Goal: Information Seeking & Learning: Learn about a topic

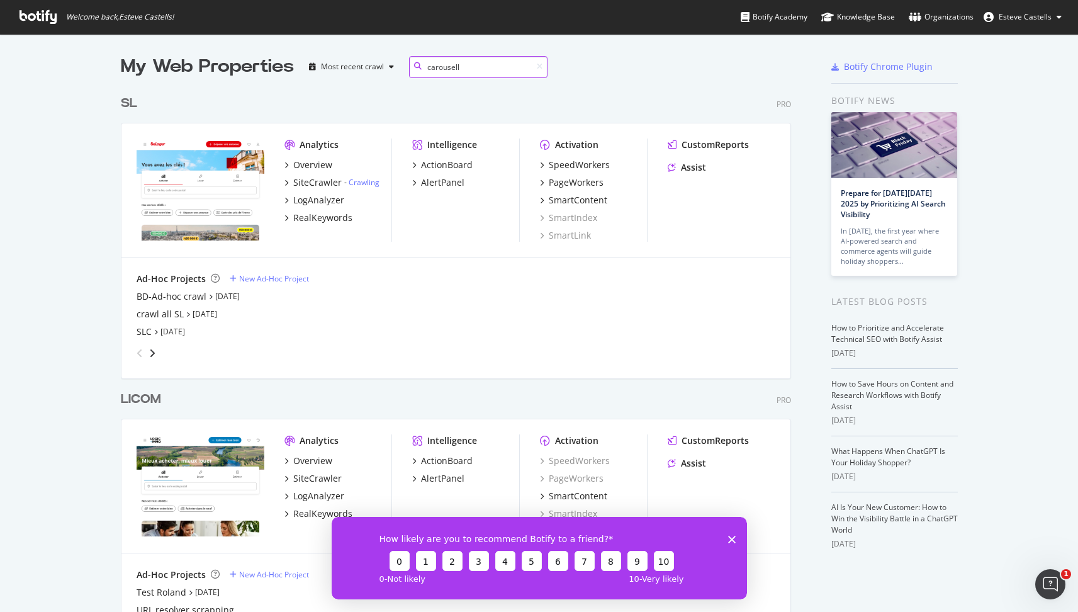
type input "carousell"
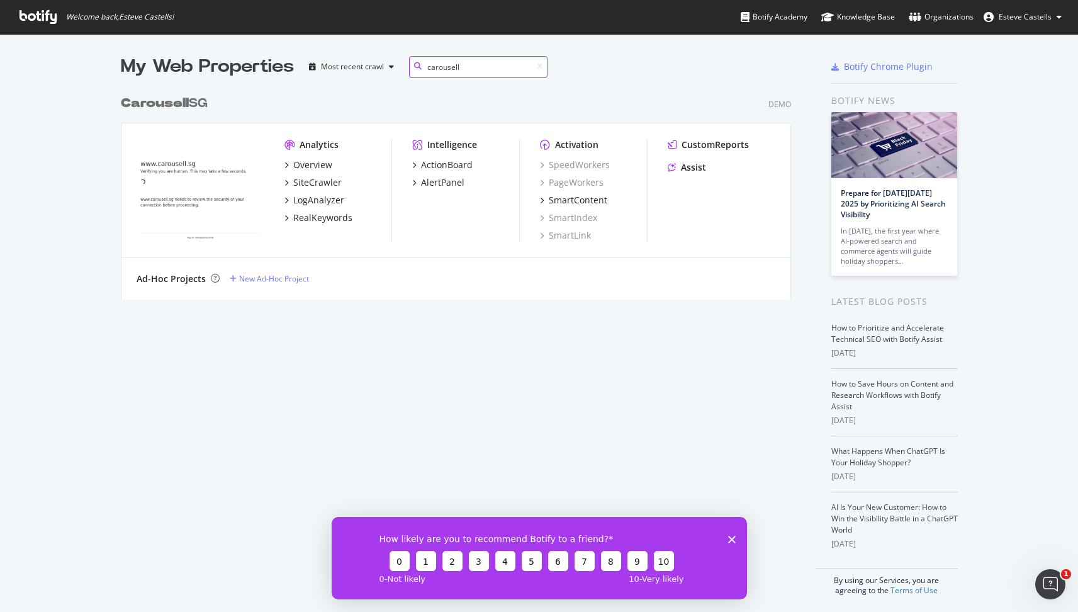
scroll to position [211, 671]
click at [193, 103] on div "Carousell SG" at bounding box center [164, 103] width 87 height 18
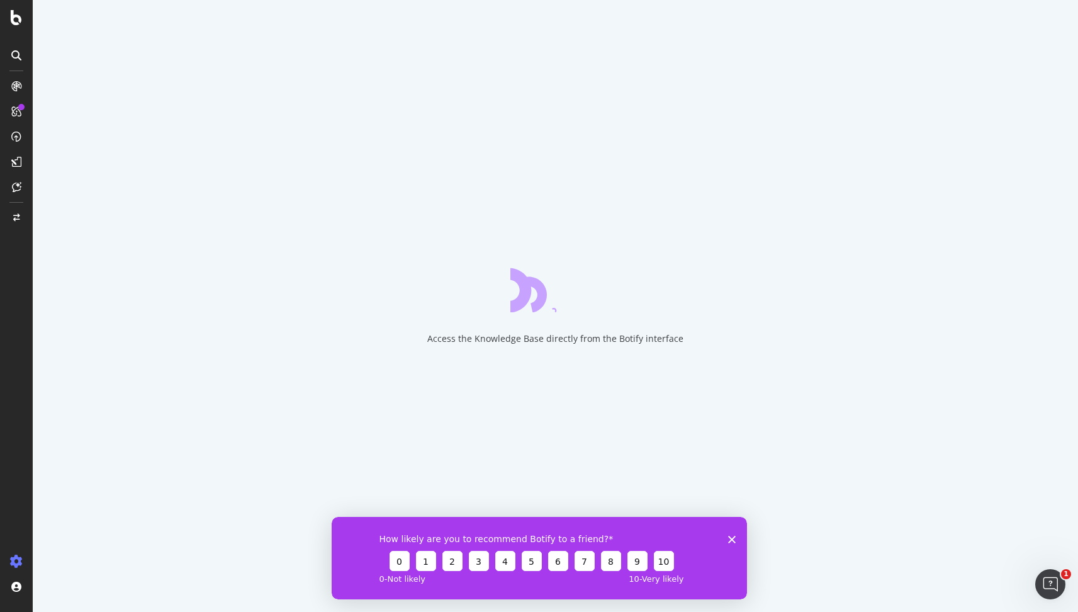
click at [731, 535] on icon "Close survey" at bounding box center [731, 539] width 8 height 8
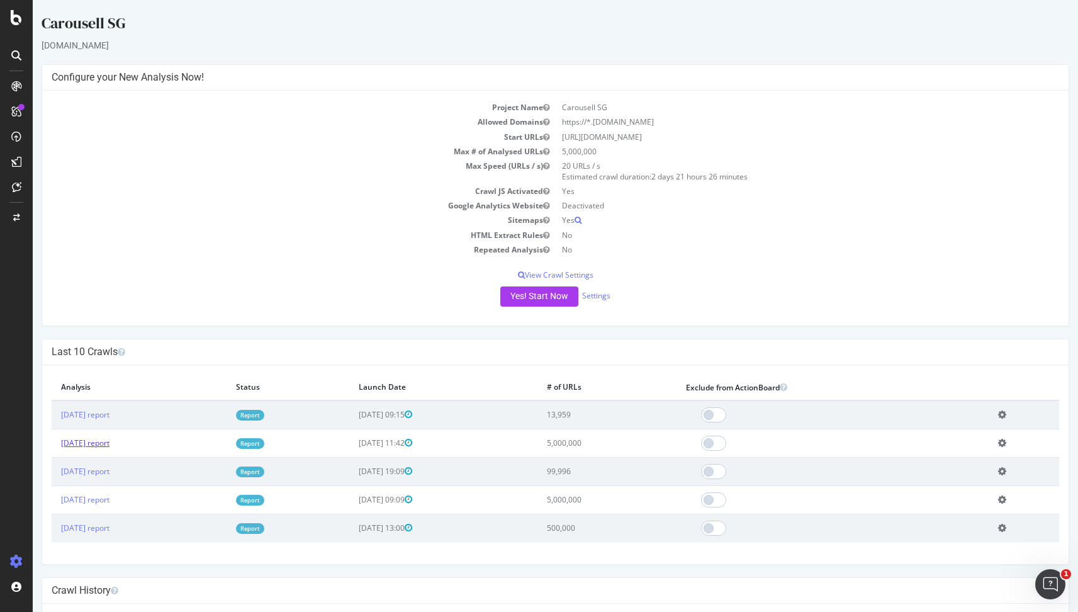
click at [109, 446] on link "[DATE] report" at bounding box center [85, 442] width 48 height 11
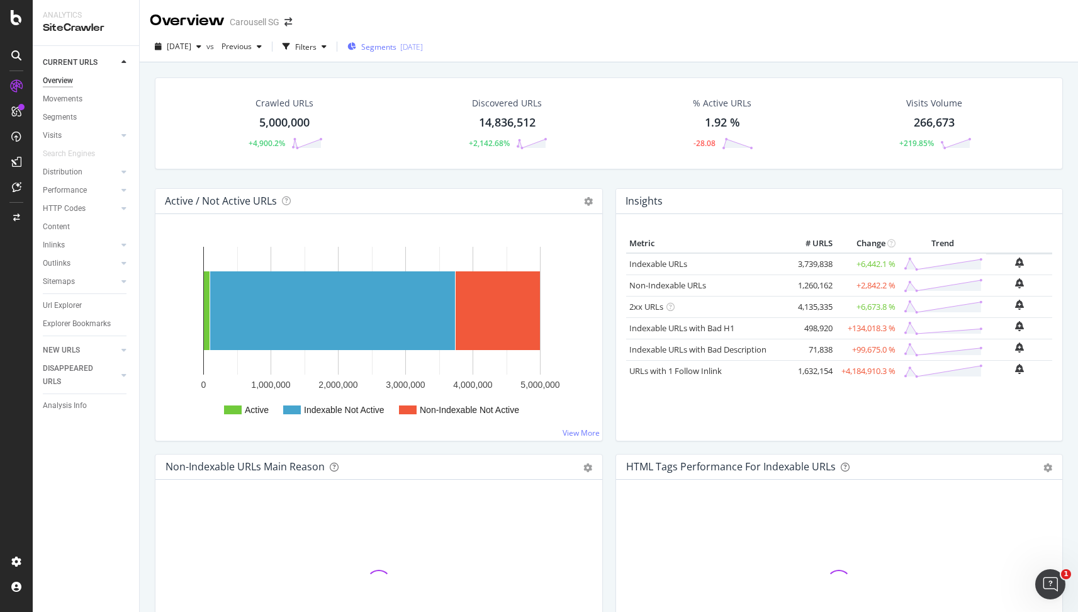
click at [392, 46] on span "Segments" at bounding box center [378, 47] width 35 height 11
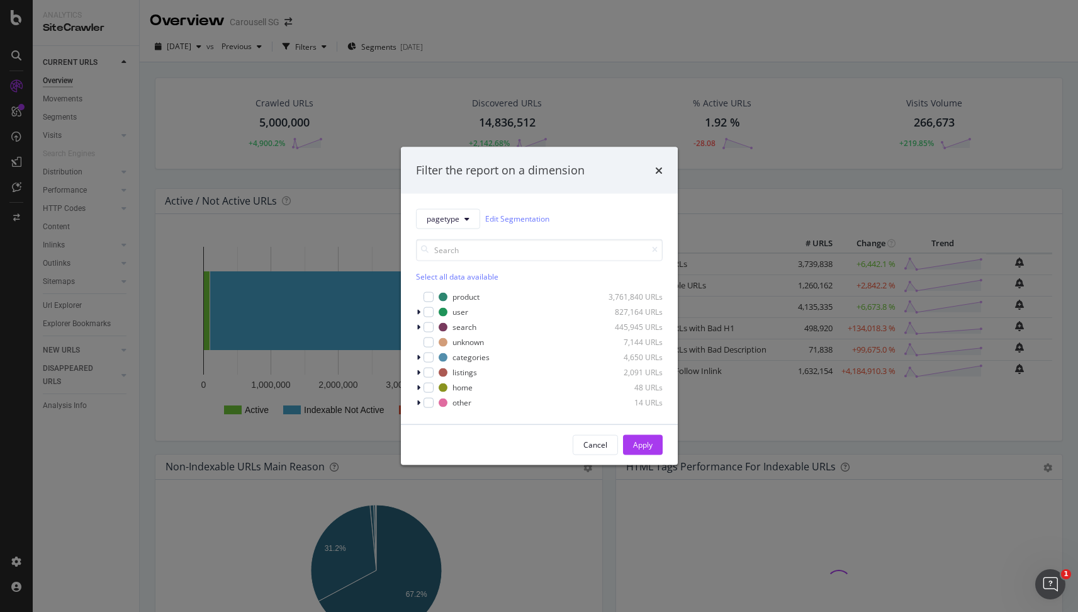
click at [413, 328] on div "pagetype Edit Segmentation Select all data available product 3,761,840 URLs use…" at bounding box center [539, 308] width 277 height 230
click at [417, 327] on icon "modal" at bounding box center [419, 327] width 4 height 8
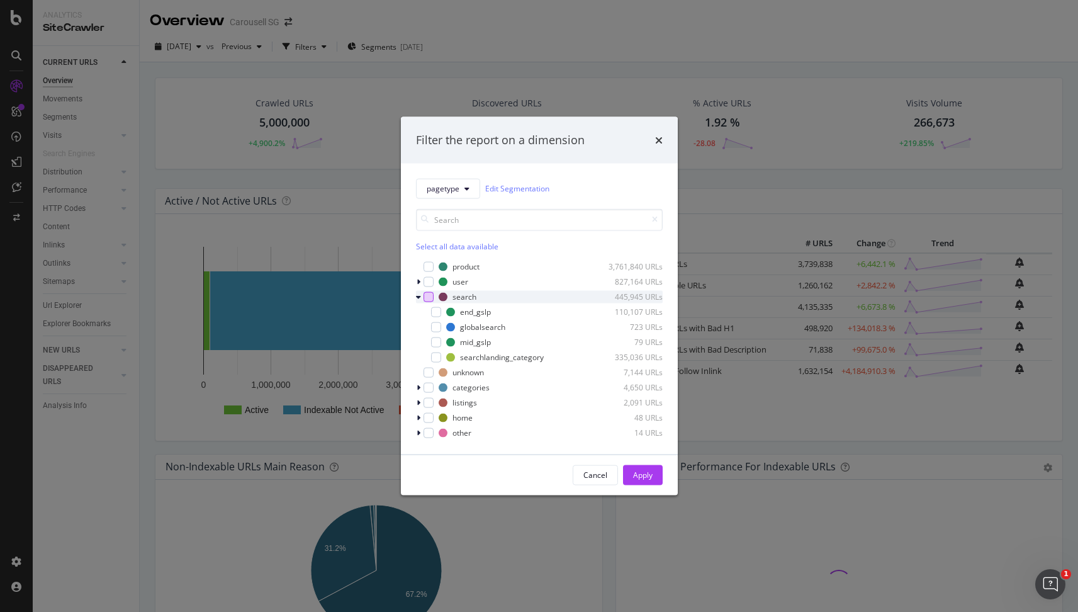
click at [430, 297] on div "modal" at bounding box center [428, 296] width 10 height 10
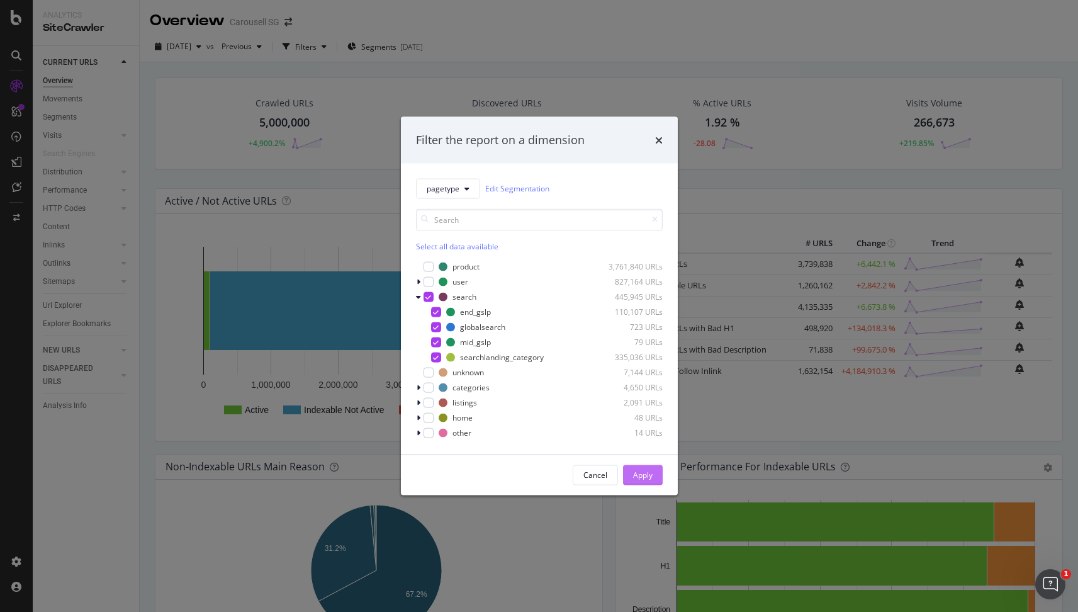
click at [653, 474] on button "Apply" at bounding box center [643, 474] width 40 height 20
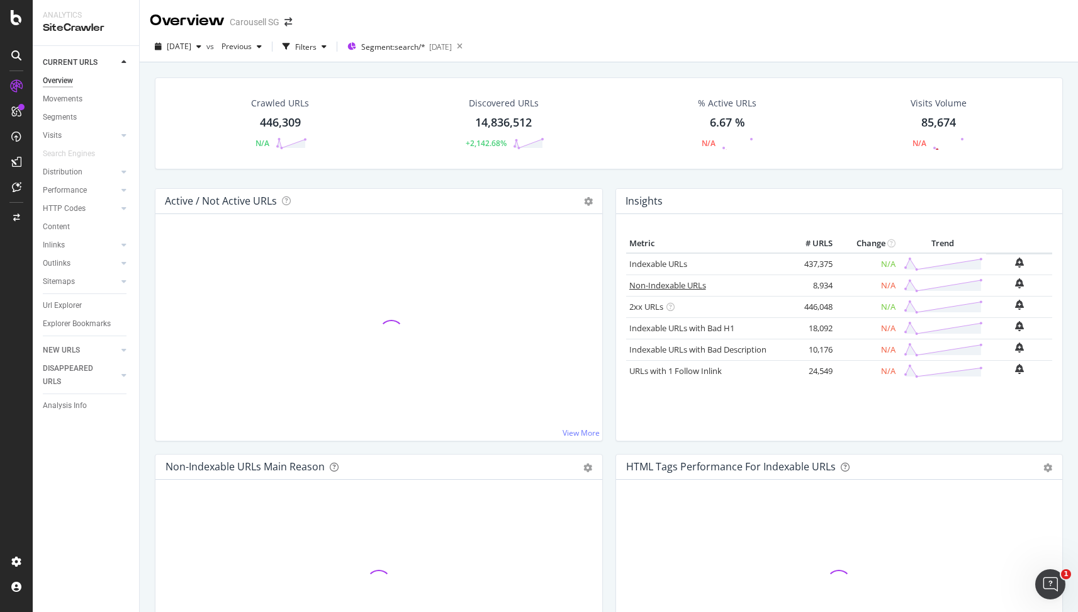
click at [659, 283] on link "Non-Indexable URLs" at bounding box center [667, 284] width 77 height 11
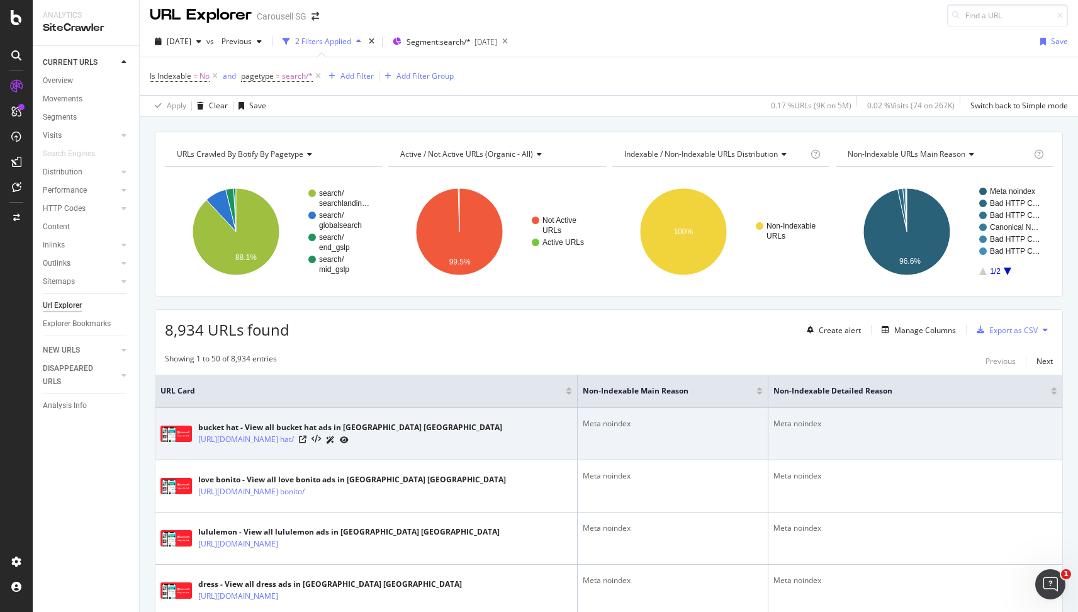
scroll to position [8, 0]
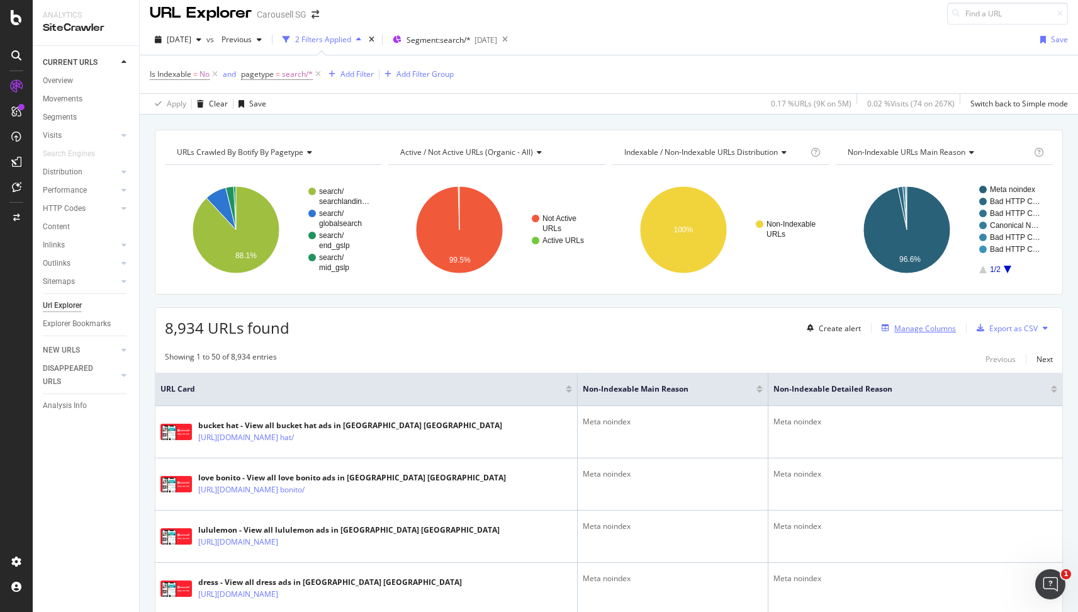
click at [928, 328] on div "Manage Columns" at bounding box center [925, 328] width 62 height 11
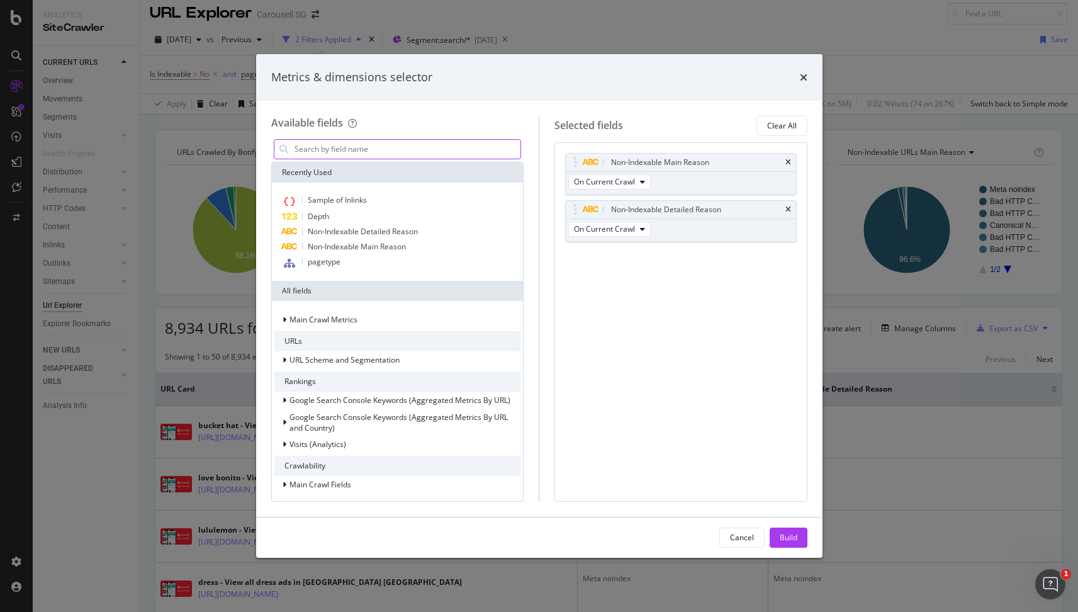
click at [400, 150] on input "modal" at bounding box center [407, 149] width 228 height 19
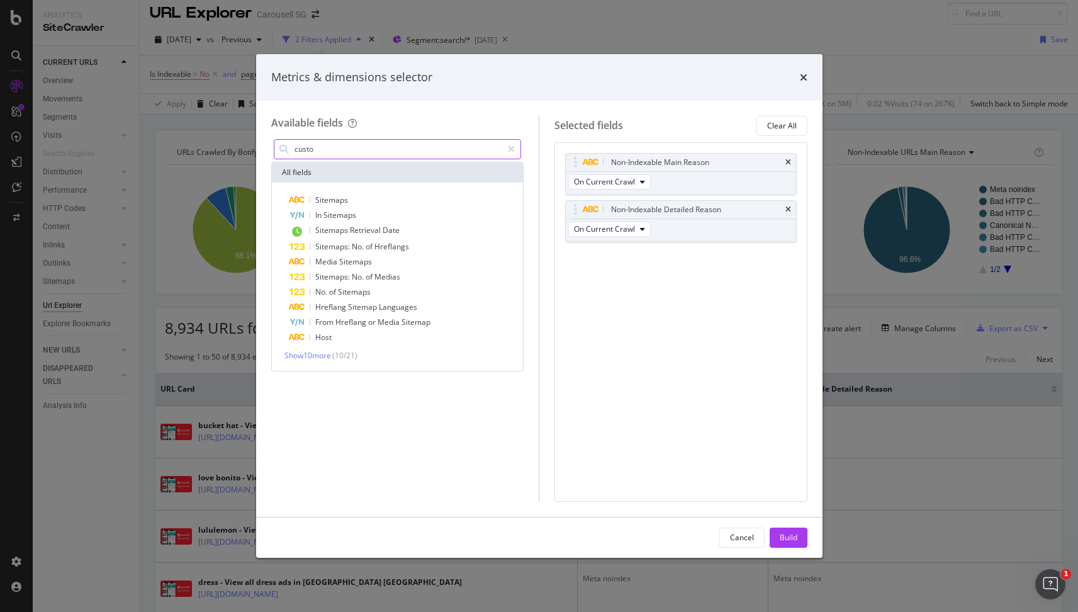
type input "custom"
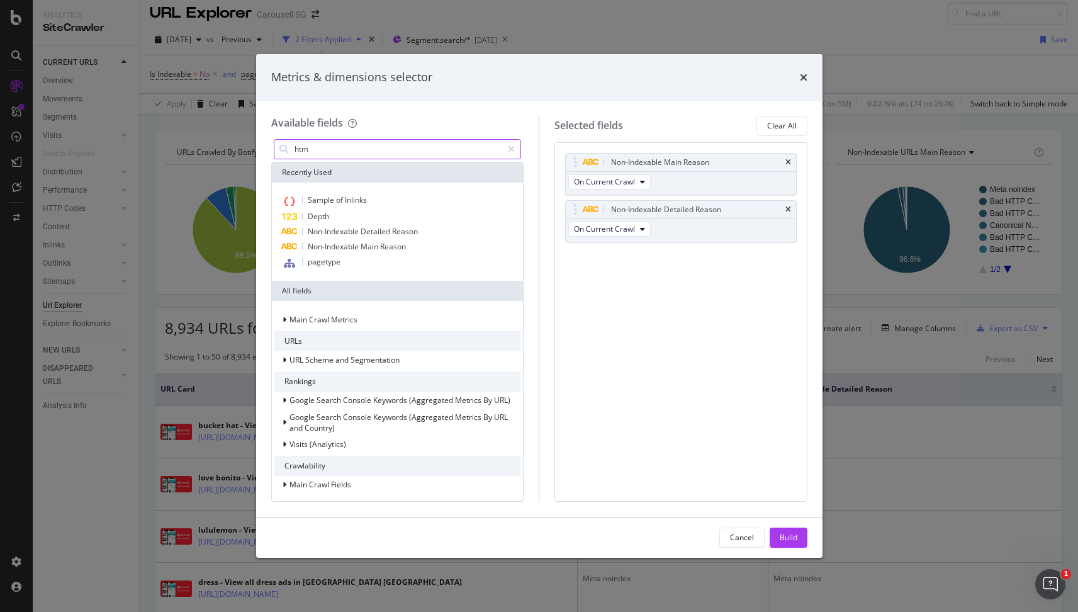
type input "html"
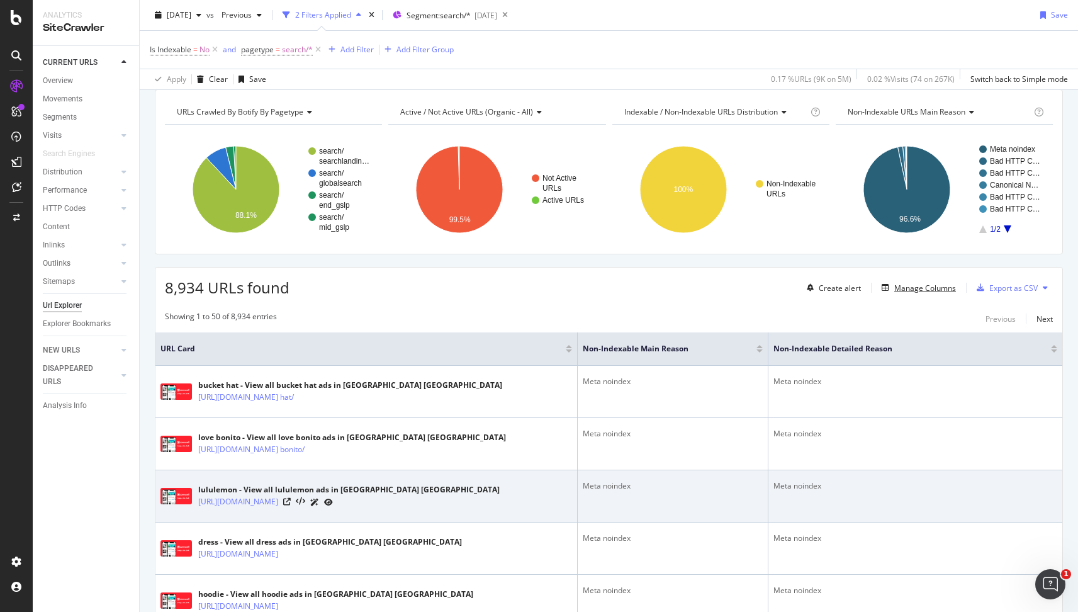
scroll to position [64, 0]
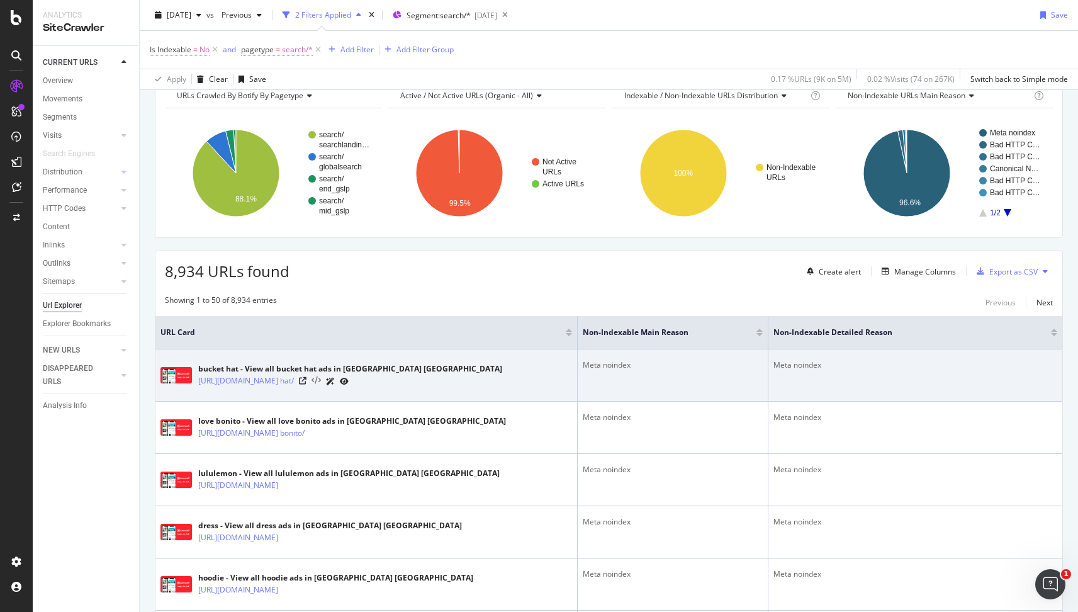
click at [321, 379] on icon at bounding box center [315, 380] width 9 height 9
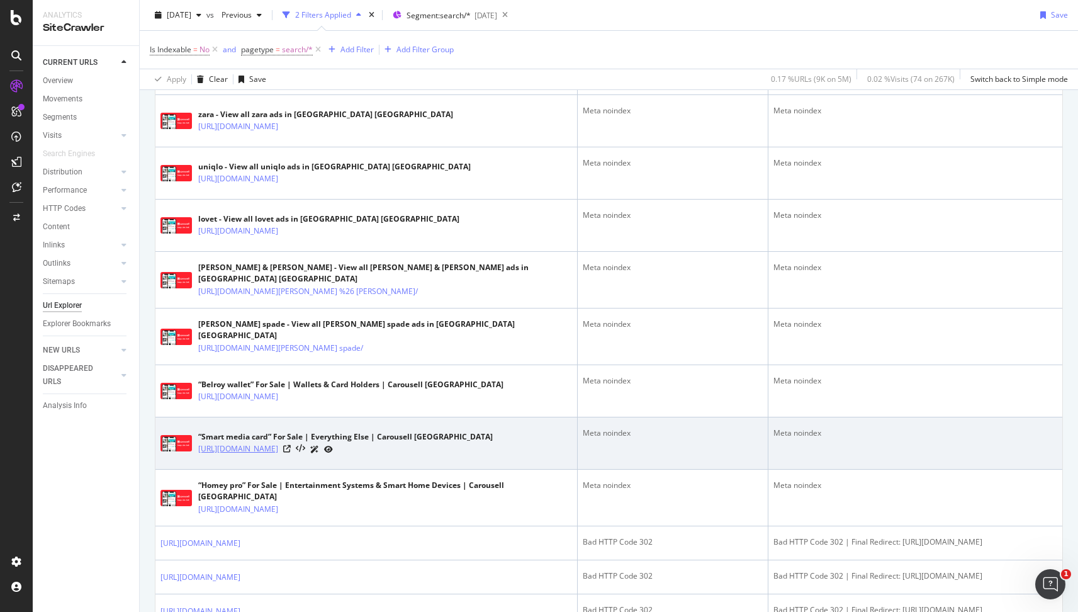
scroll to position [745, 0]
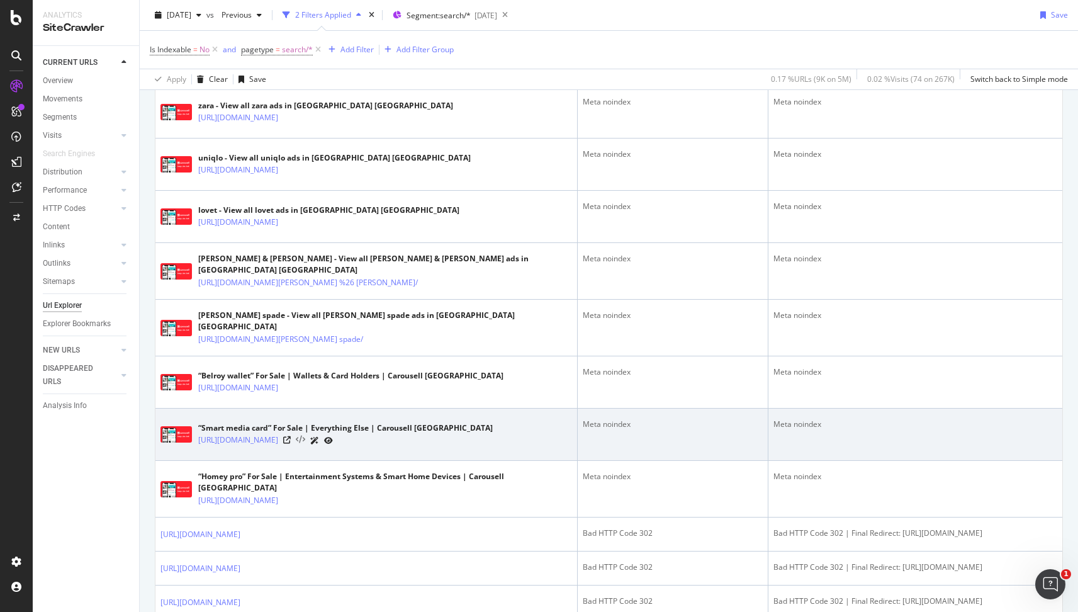
click at [305, 436] on icon at bounding box center [300, 439] width 9 height 9
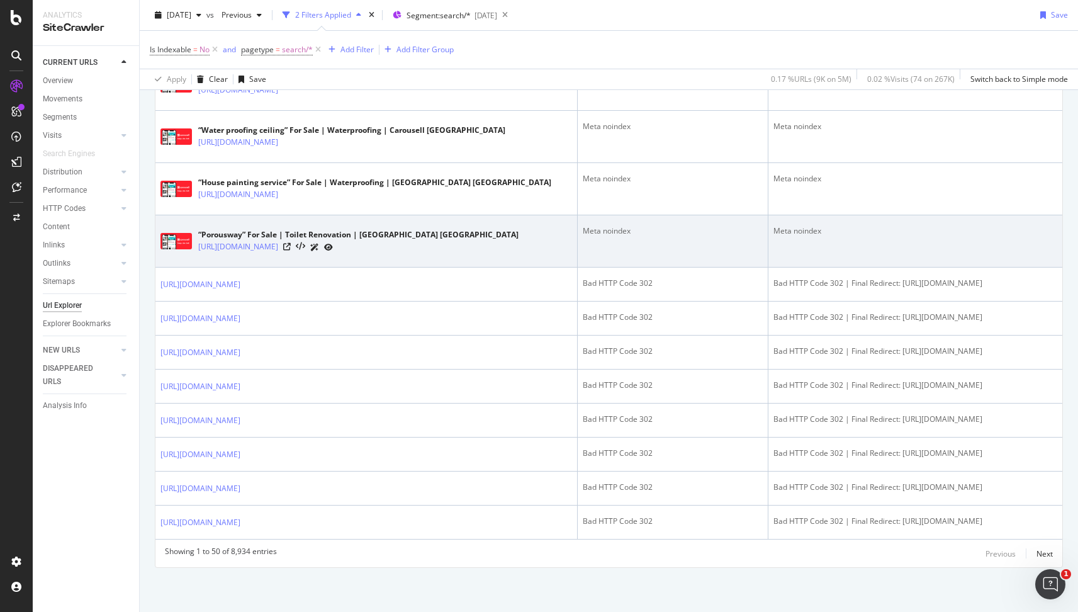
scroll to position [1897, 0]
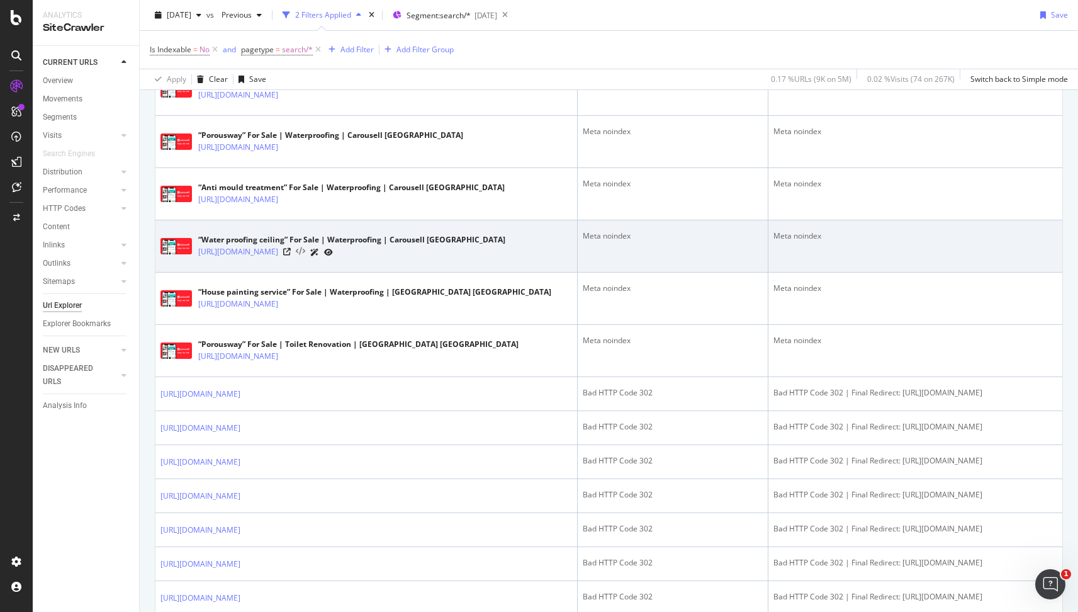
click at [305, 256] on icon at bounding box center [300, 251] width 9 height 9
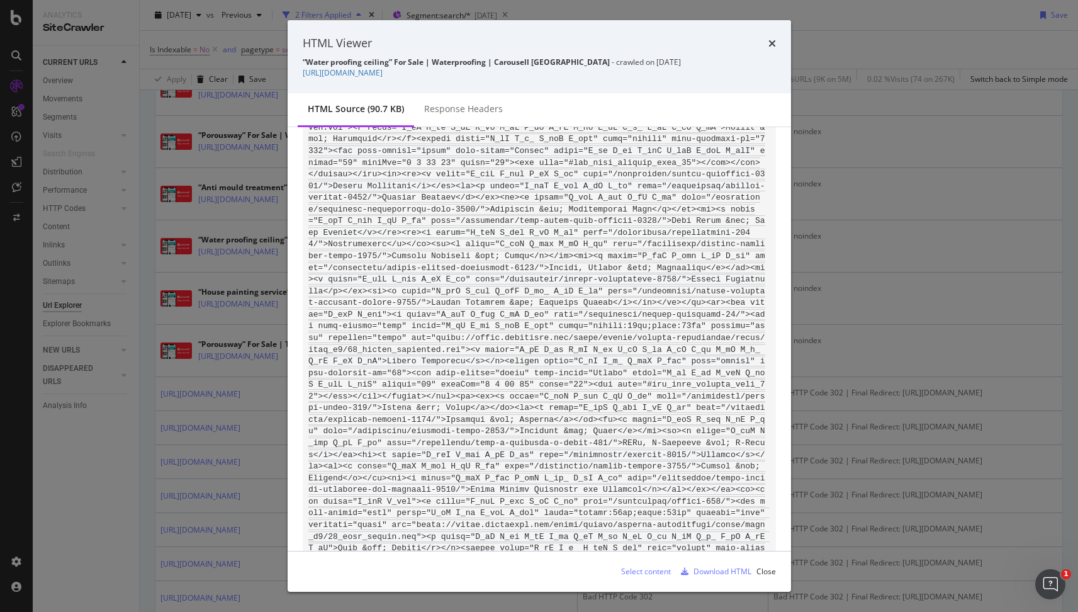
scroll to position [3937, 0]
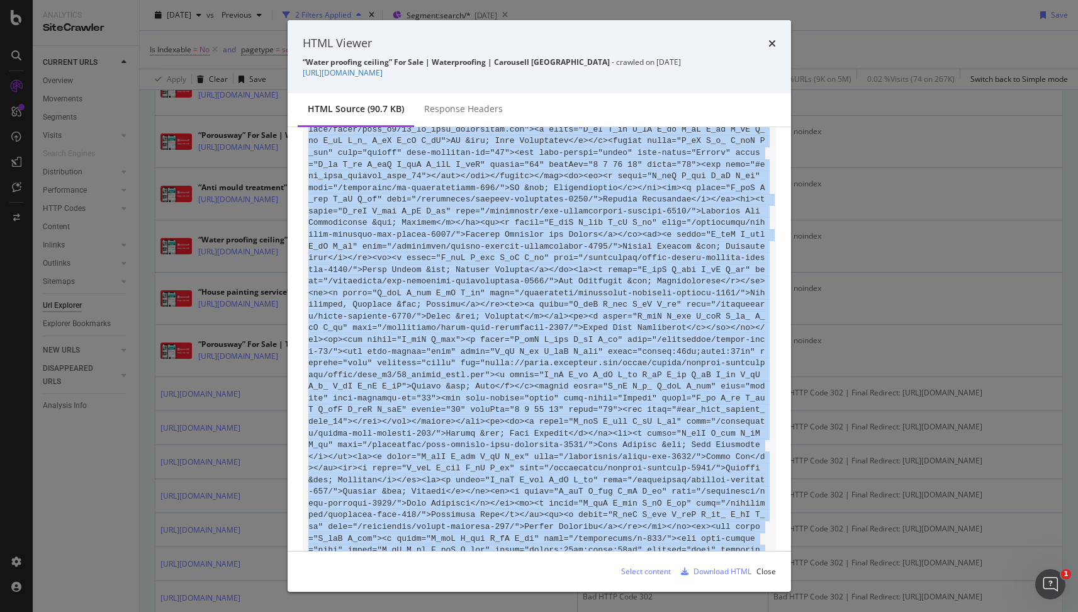
copy code "<!LOREMIP dolo><sita cons="ad" elitseddo="ei"><temp><inci utlabor="etd-7"><!-- …"
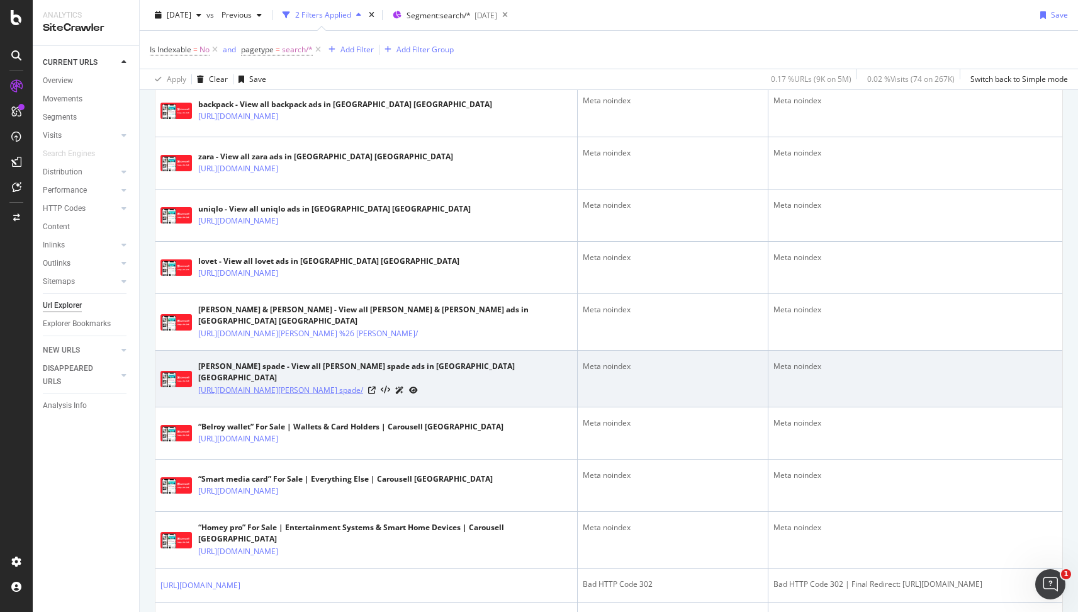
scroll to position [855, 0]
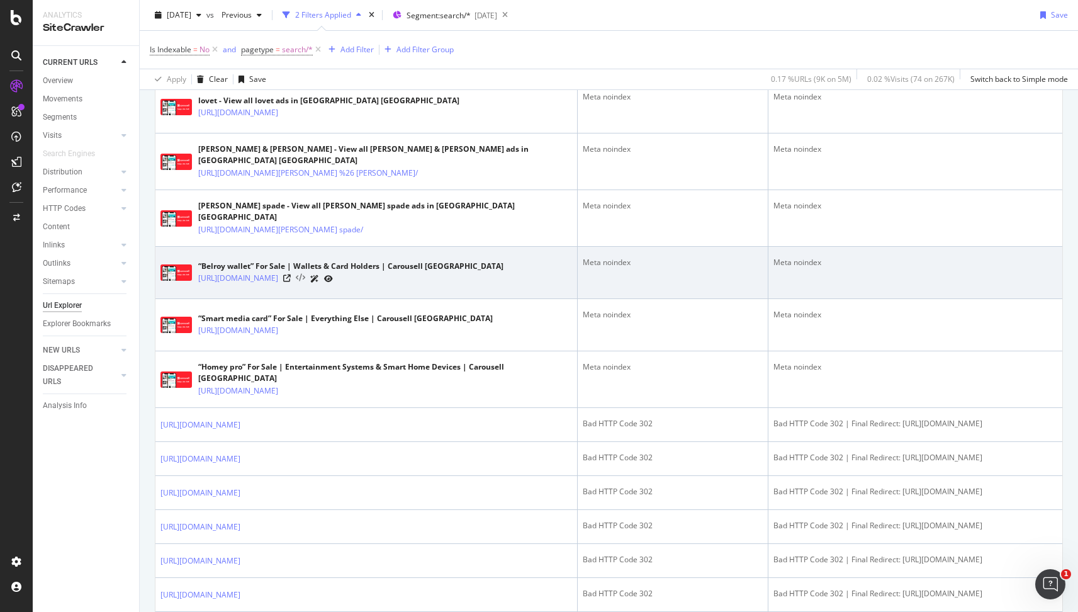
click at [305, 274] on icon at bounding box center [300, 278] width 9 height 9
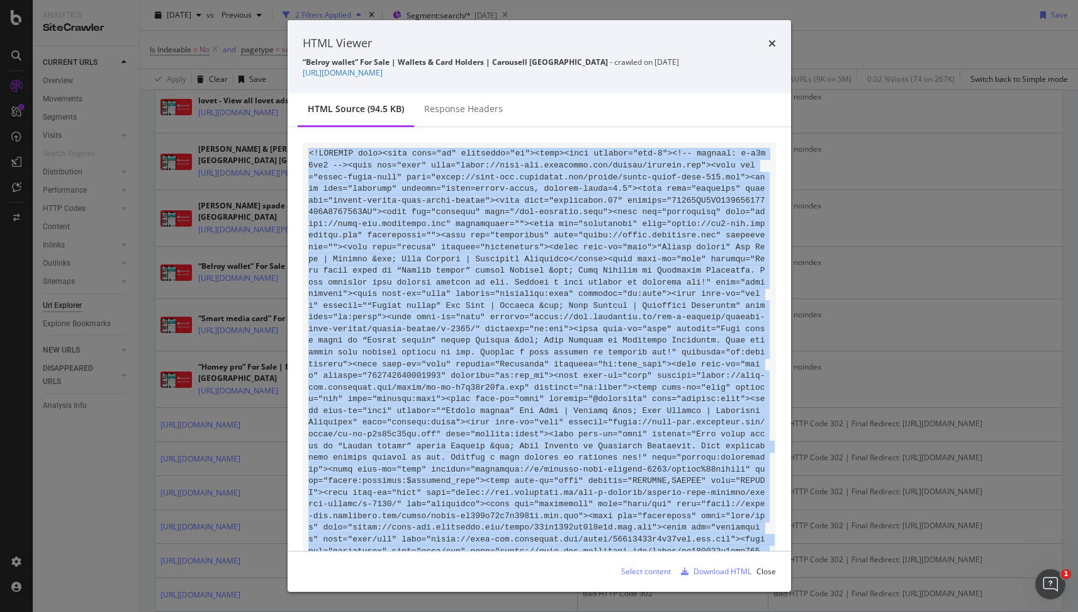
copy code "<!LOREMIP dolo><sita cons="ad" elitseddo="ei"><temp><inci utlabor="etd-1"><!-- …"
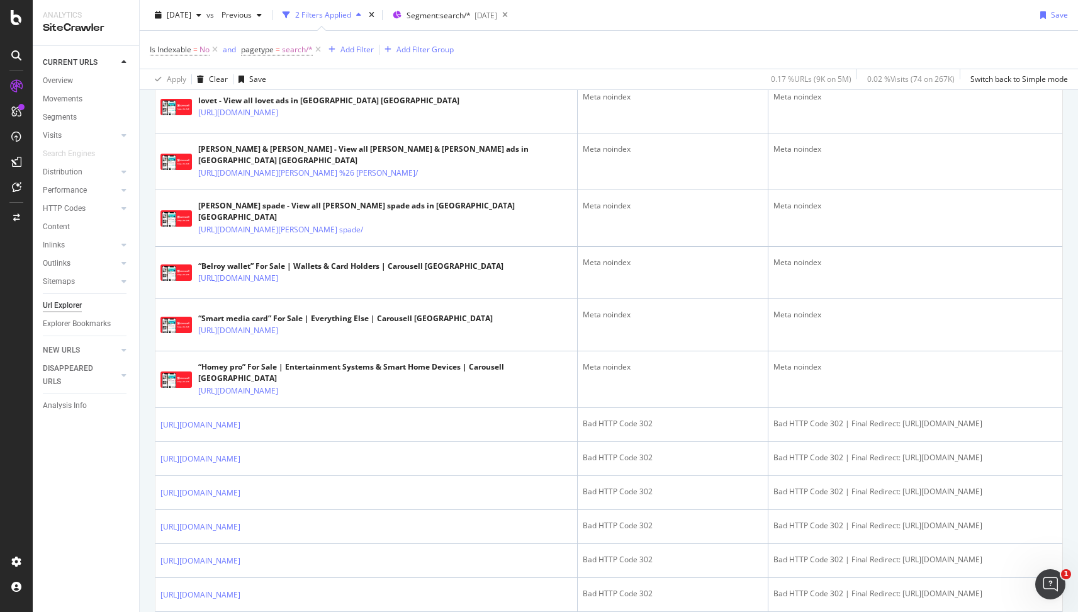
click at [87, 503] on div "CURRENT URLS Overview Movements Segments Visits Analysis Orphan URLs Search Eng…" at bounding box center [86, 329] width 106 height 566
click at [96, 500] on div "CURRENT URLS Overview Movements Segments Visits Analysis Orphan URLs Search Eng…" at bounding box center [86, 329] width 106 height 566
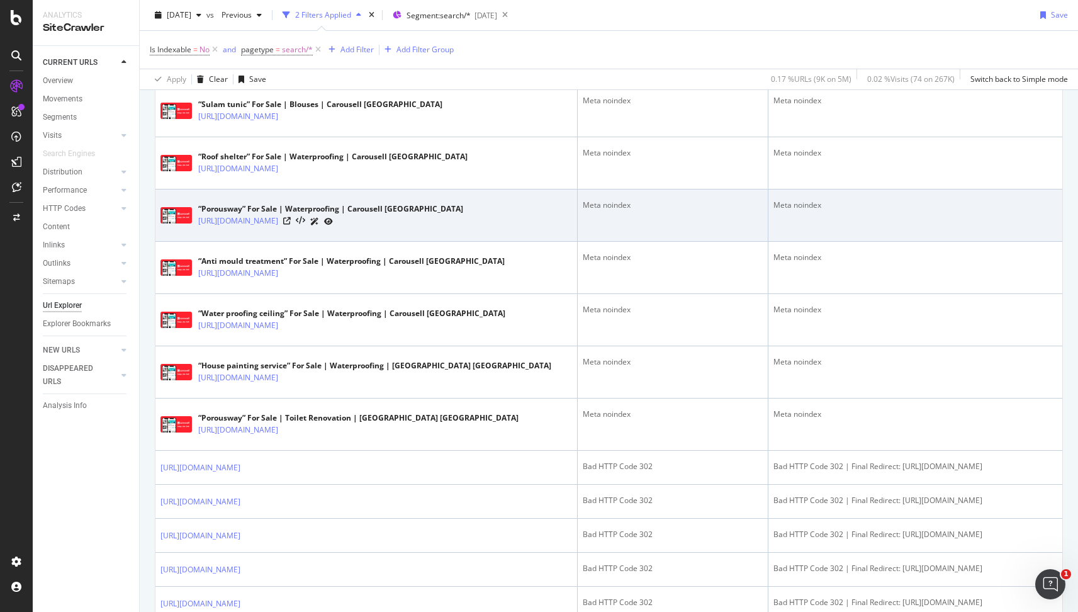
scroll to position [1833, 0]
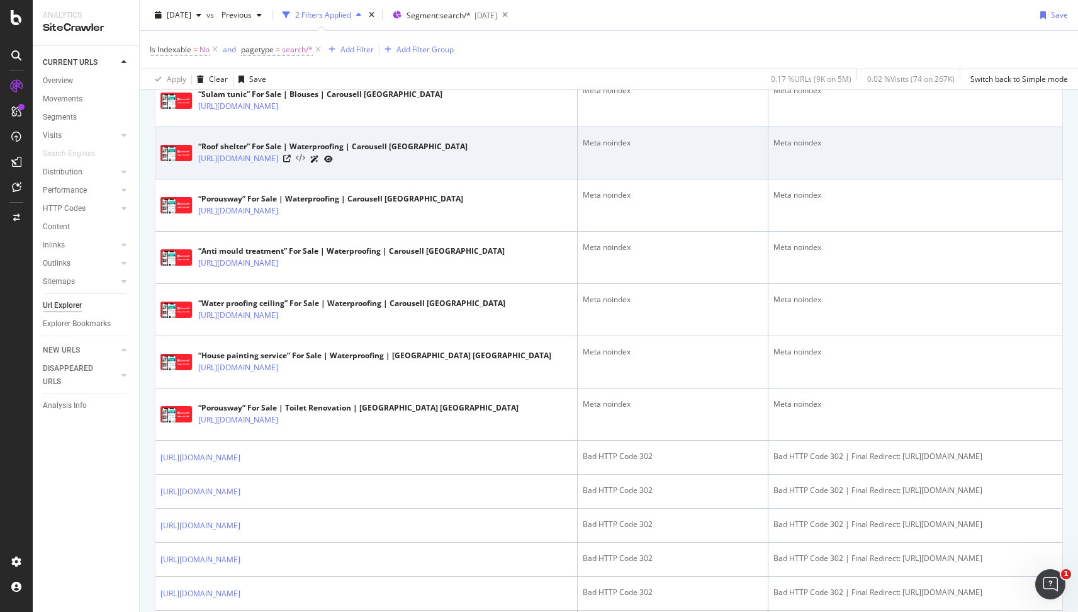
click at [305, 163] on icon at bounding box center [300, 158] width 9 height 9
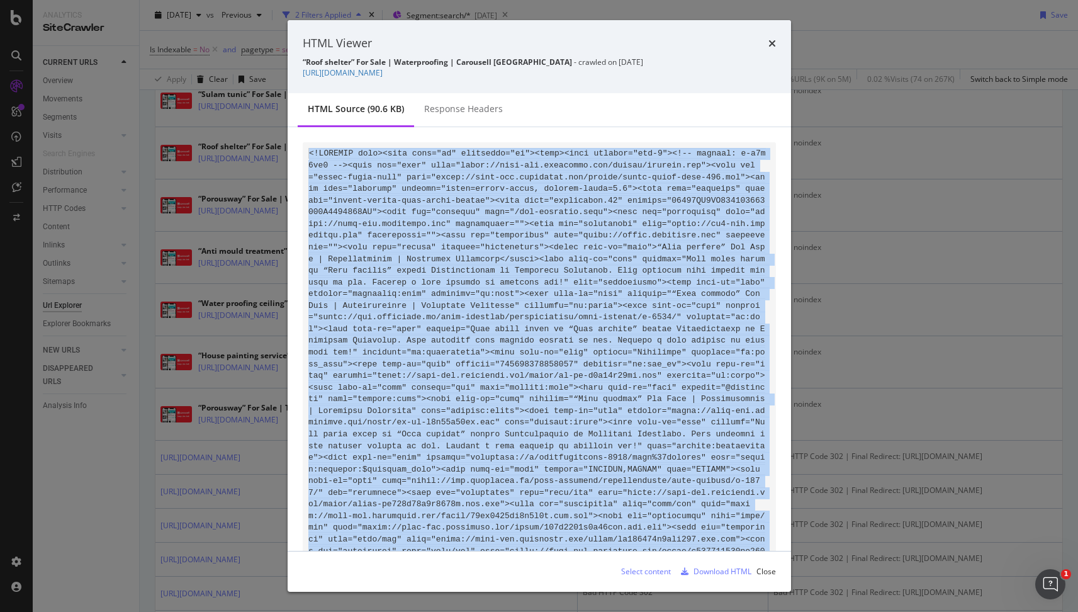
copy code "<!LOREMIP dolo><sita cons="ad" elitseddo="ei"><temp><inci utlabor="etd-8"><!-- …"
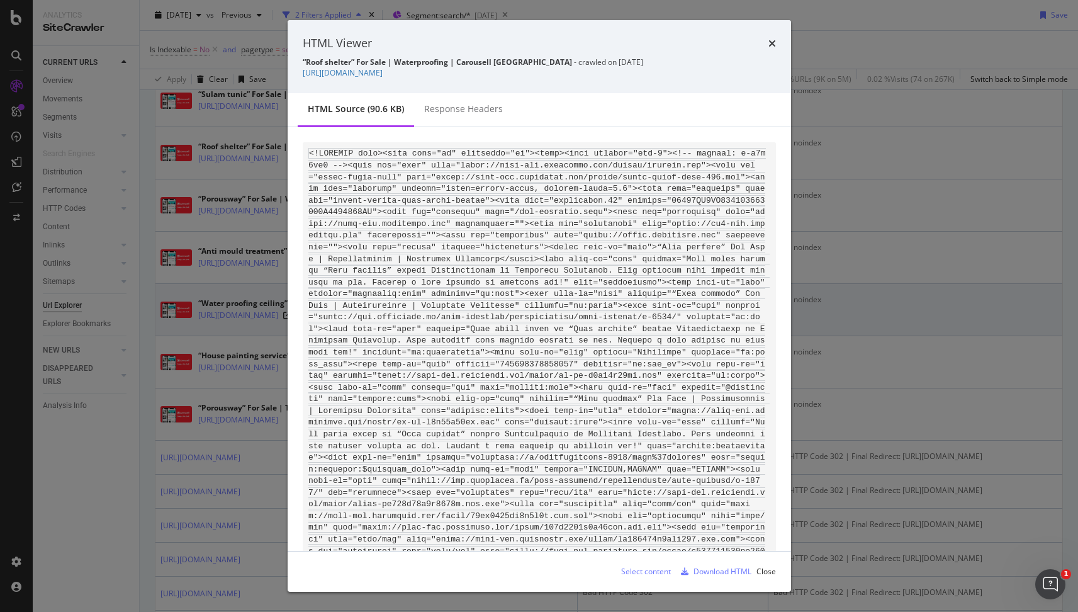
drag, startPoint x: 237, startPoint y: 376, endPoint x: 243, endPoint y: 381, distance: 8.5
click at [236, 376] on div "HTML Viewer “Roof shelter” For Sale | Waterproofing | [GEOGRAPHIC_DATA] [GEOGRA…" at bounding box center [539, 306] width 1078 height 612
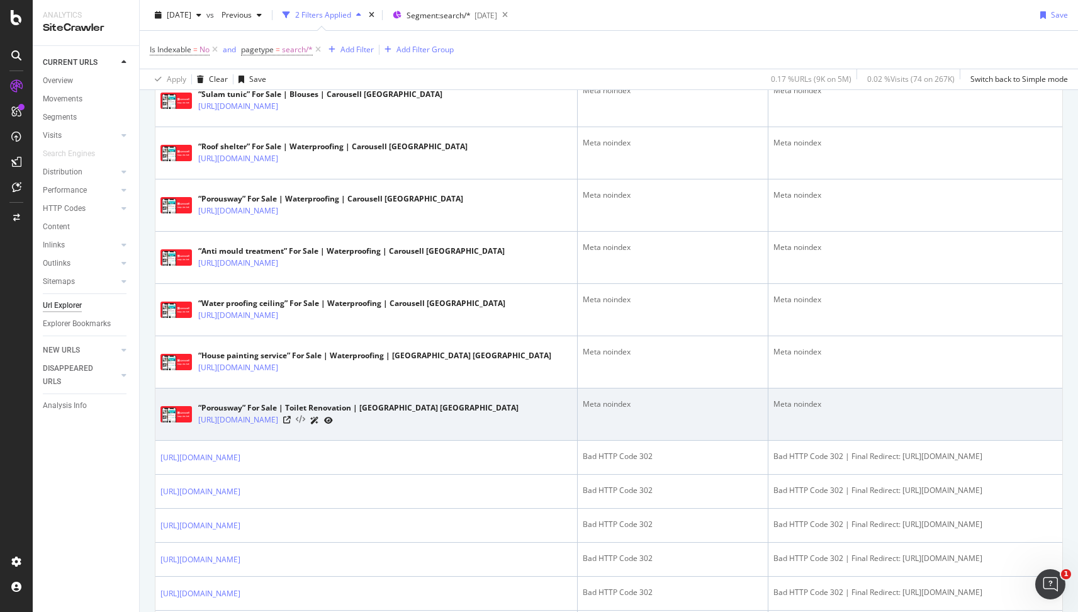
click at [305, 424] on icon at bounding box center [300, 419] width 9 height 9
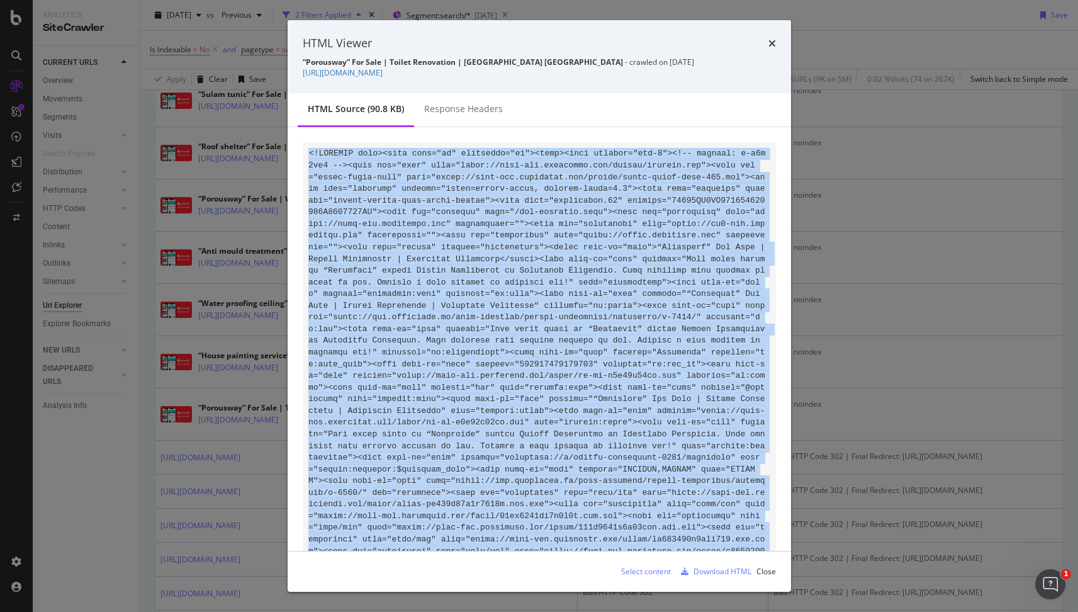
copy code "<!LOREMIP dolo><sita cons="ad" elitseddo="ei"><temp><inci utlabor="etd-6"><!-- …"
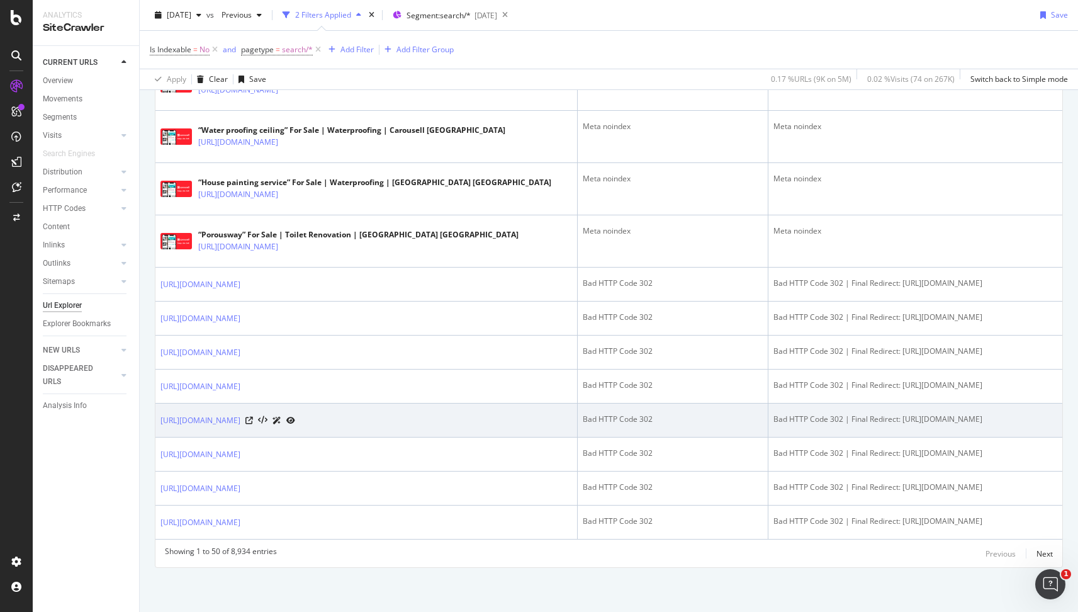
scroll to position [2111, 0]
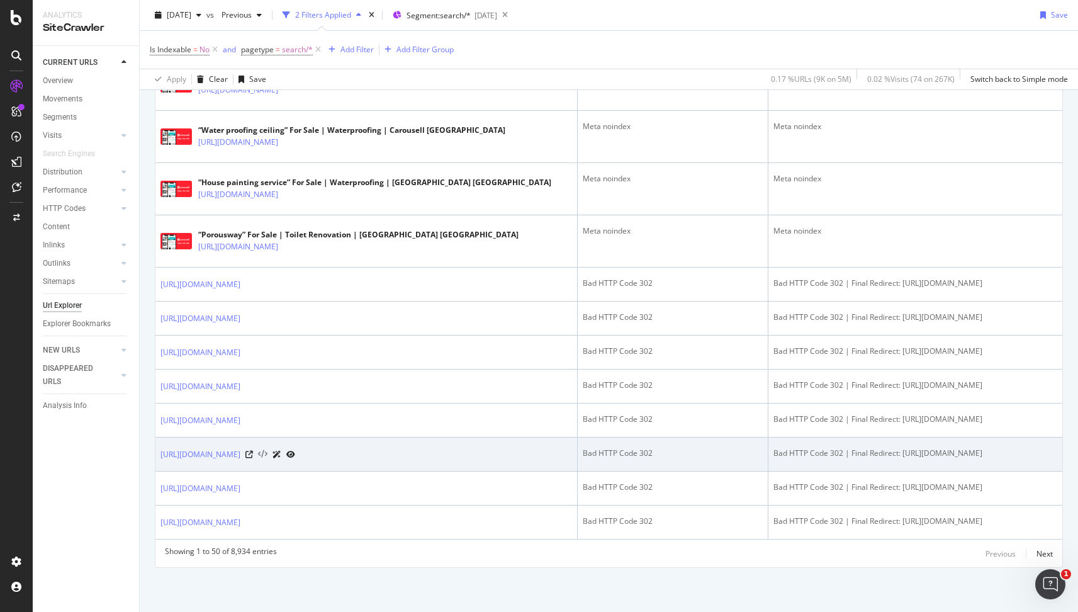
click at [267, 454] on icon at bounding box center [262, 454] width 9 height 9
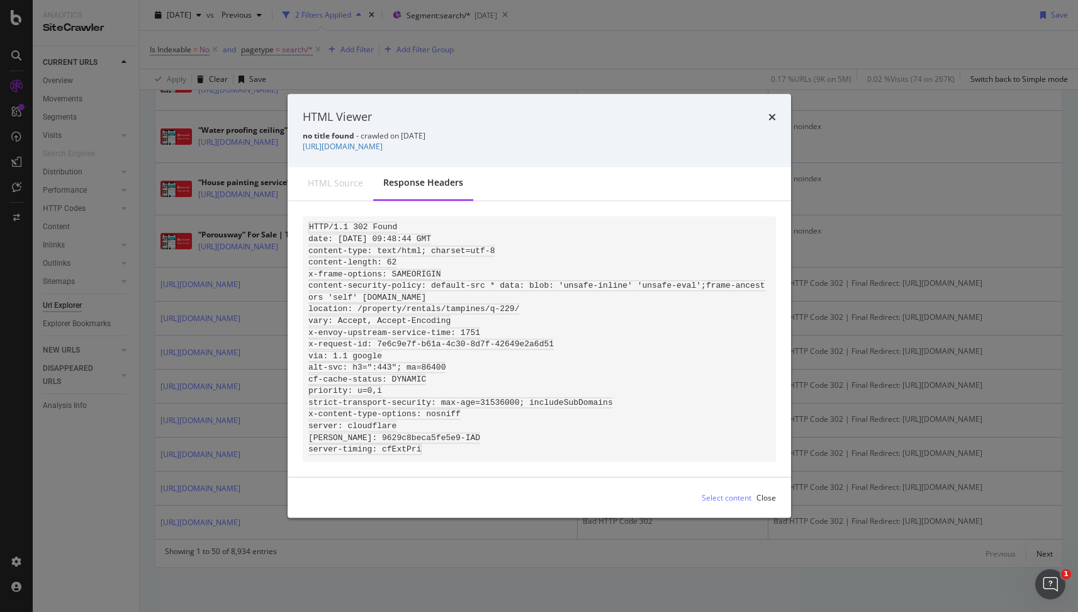
click at [415, 322] on code "HTTP/1.1 302 Found date: [DATE] 09:48:44 GMT content-type: text/html; charset=u…" at bounding box center [536, 338] width 457 height 233
click at [339, 177] on div "HTML source" at bounding box center [335, 183] width 55 height 13
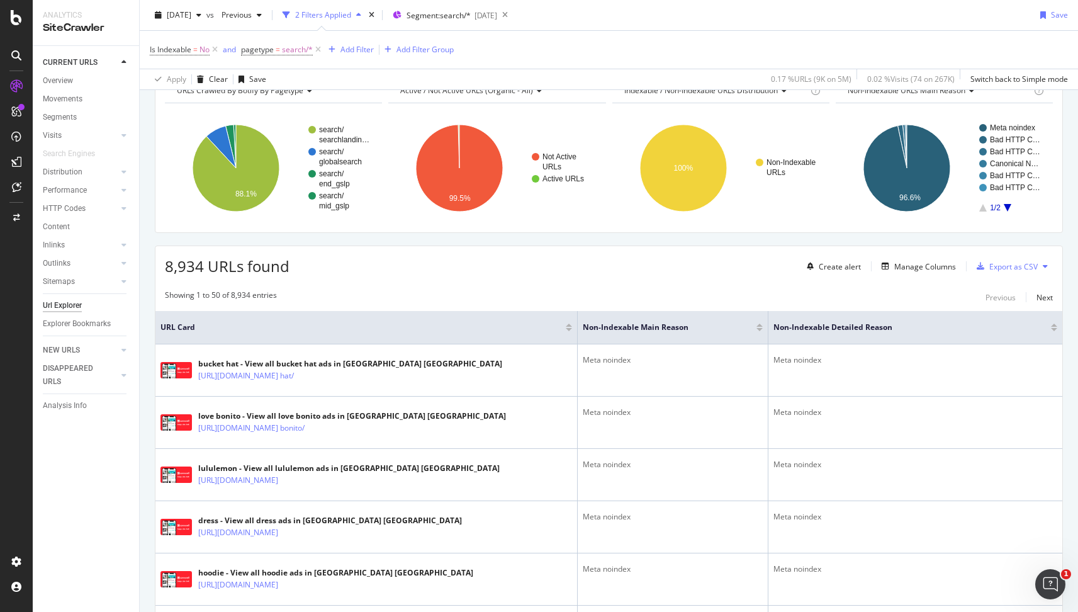
scroll to position [0, 0]
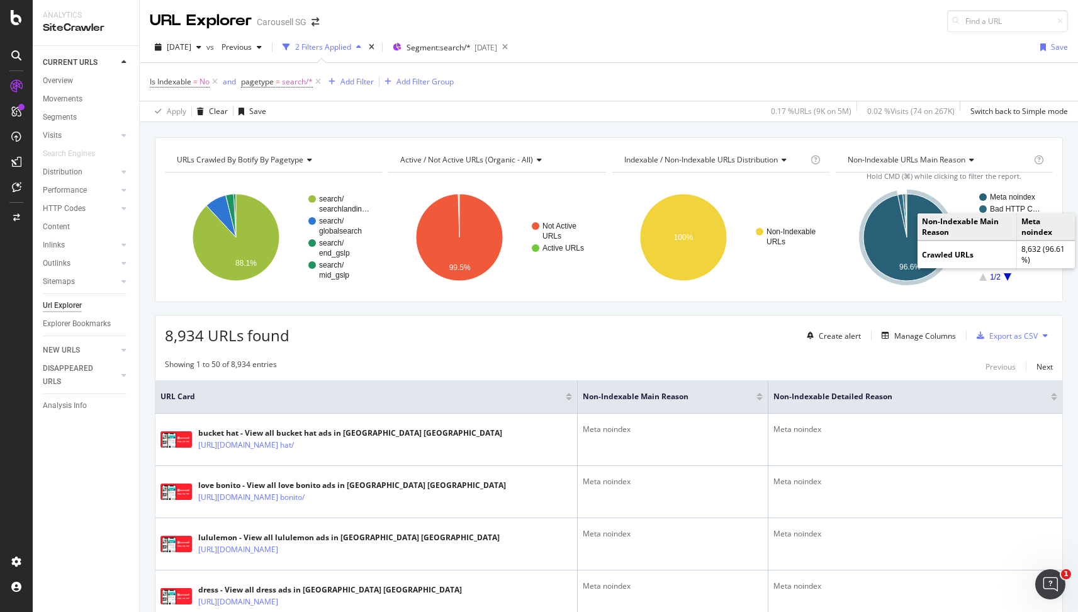
click at [887, 249] on icon "A chart." at bounding box center [906, 237] width 87 height 87
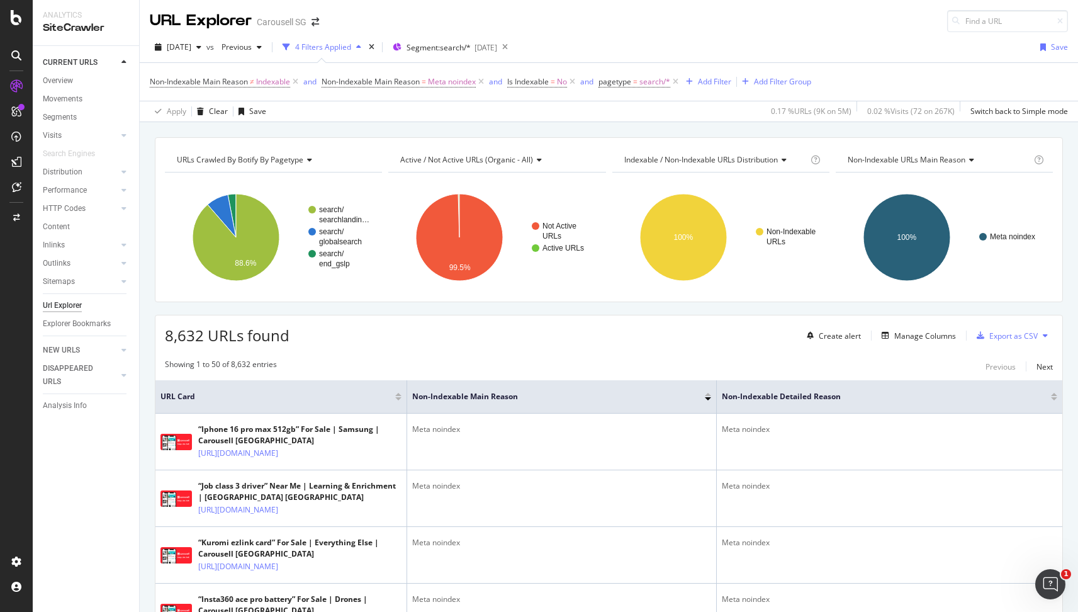
click at [484, 320] on div "8,632 URLs found Create alert Manage Columns Export as CSV" at bounding box center [608, 330] width 907 height 31
click at [476, 341] on div "8,632 URLs found Create alert Manage Columns Export as CSV" at bounding box center [608, 330] width 907 height 31
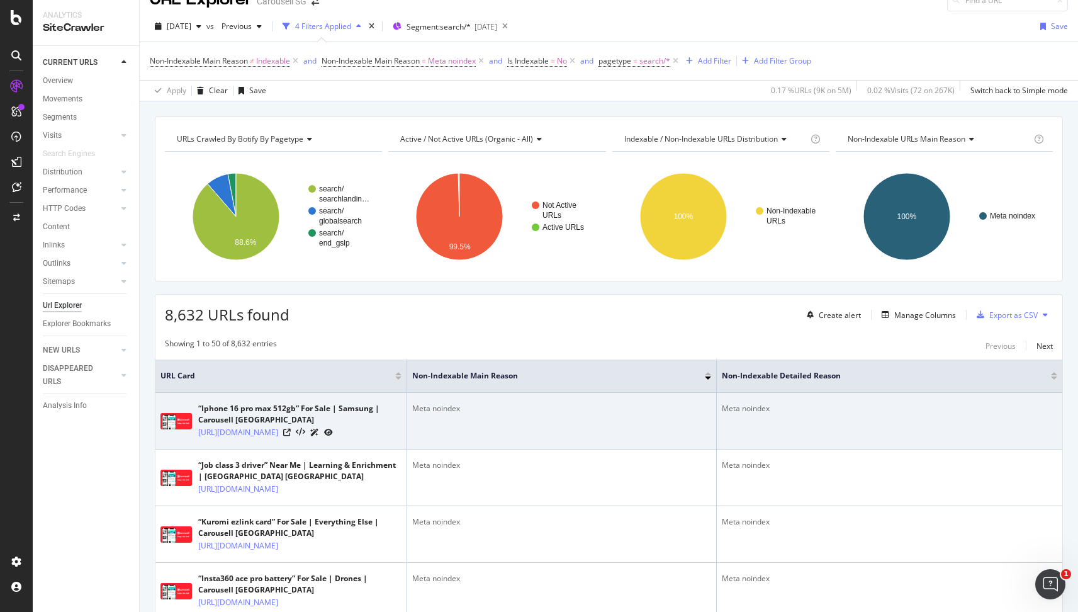
scroll to position [21, 0]
click at [305, 436] on icon at bounding box center [300, 431] width 9 height 9
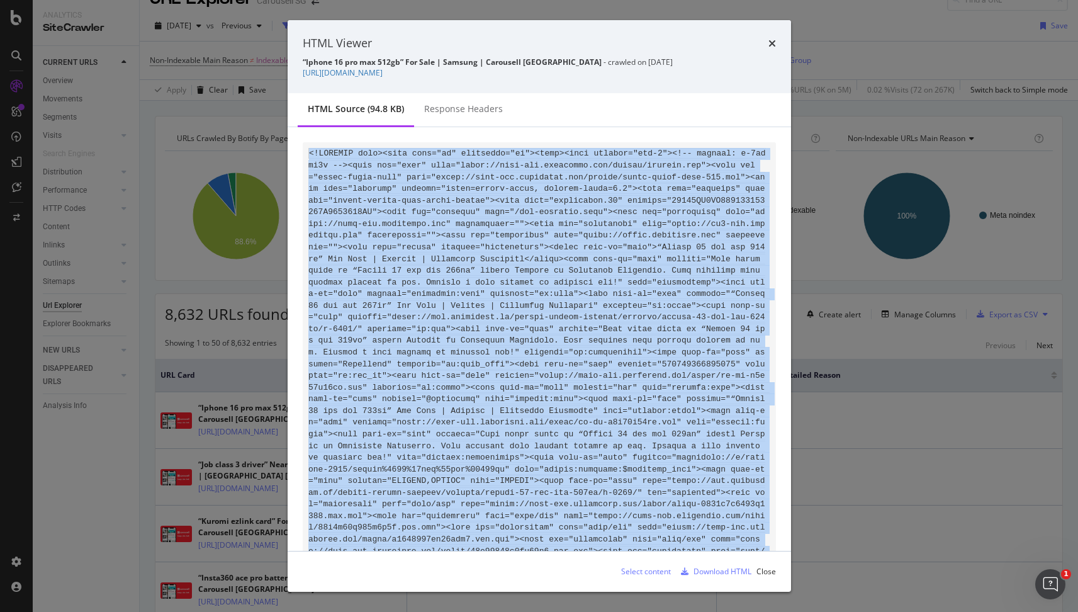
copy code "<!LOREMIP dolo><sita cons="ad" elitseddo="ei"><temp><inci utlabor="etd-2"><!-- …"
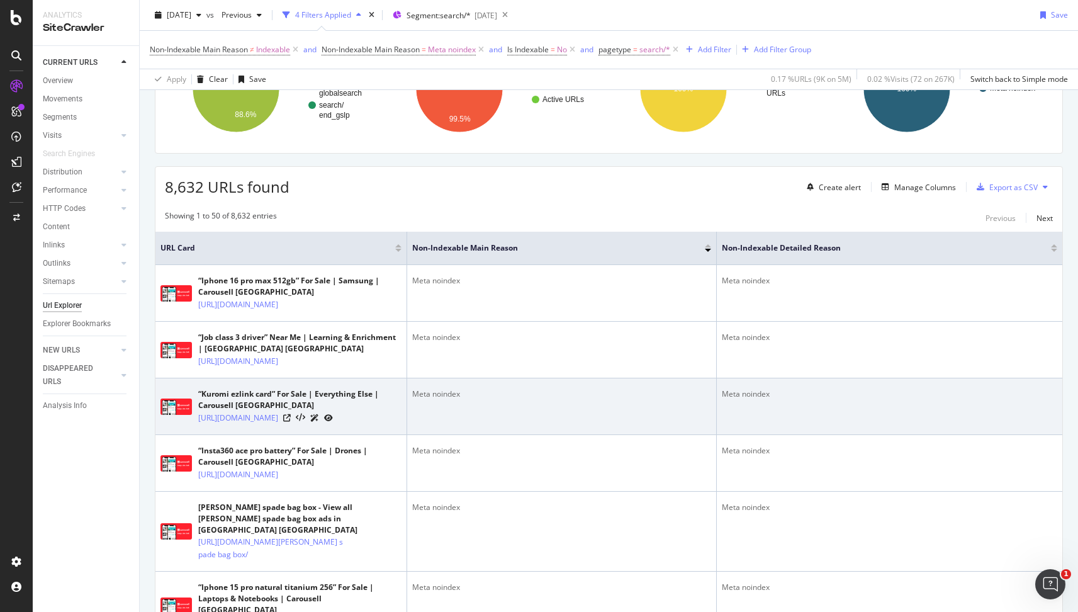
scroll to position [200, 0]
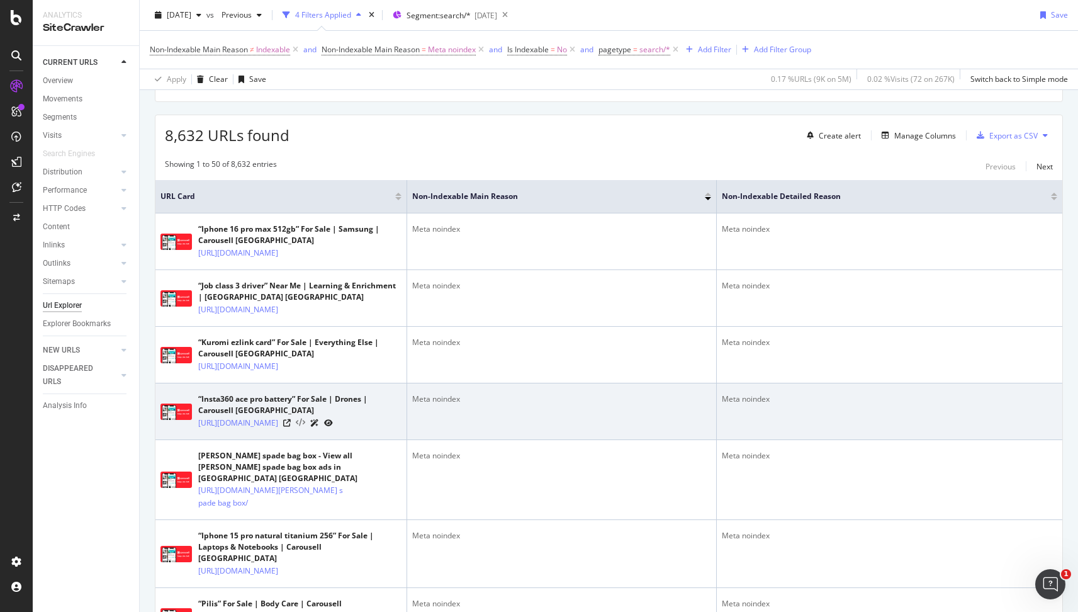
click at [305, 427] on icon at bounding box center [300, 422] width 9 height 9
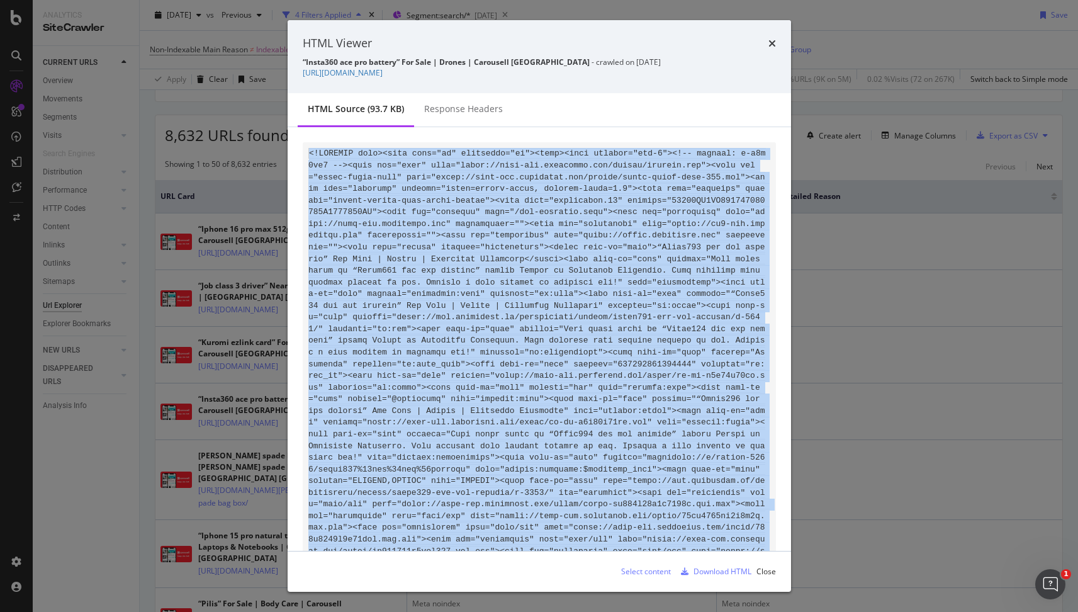
copy code "<!LOREMIP dolo><sita cons="ad" elitseddo="ei"><temp><inci utlabor="etd-4"><!-- …"
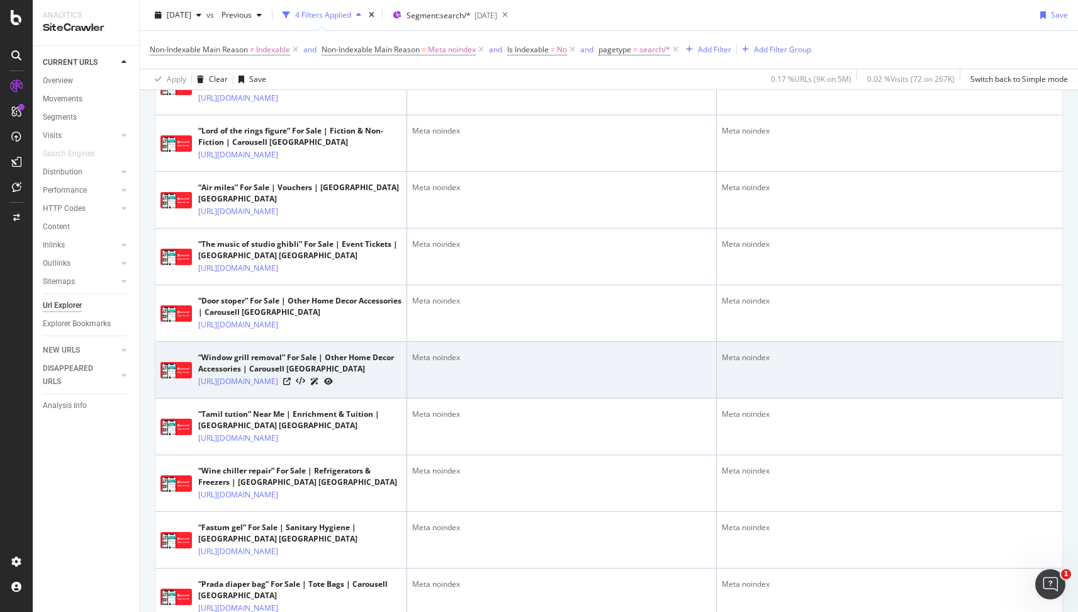
scroll to position [871, 0]
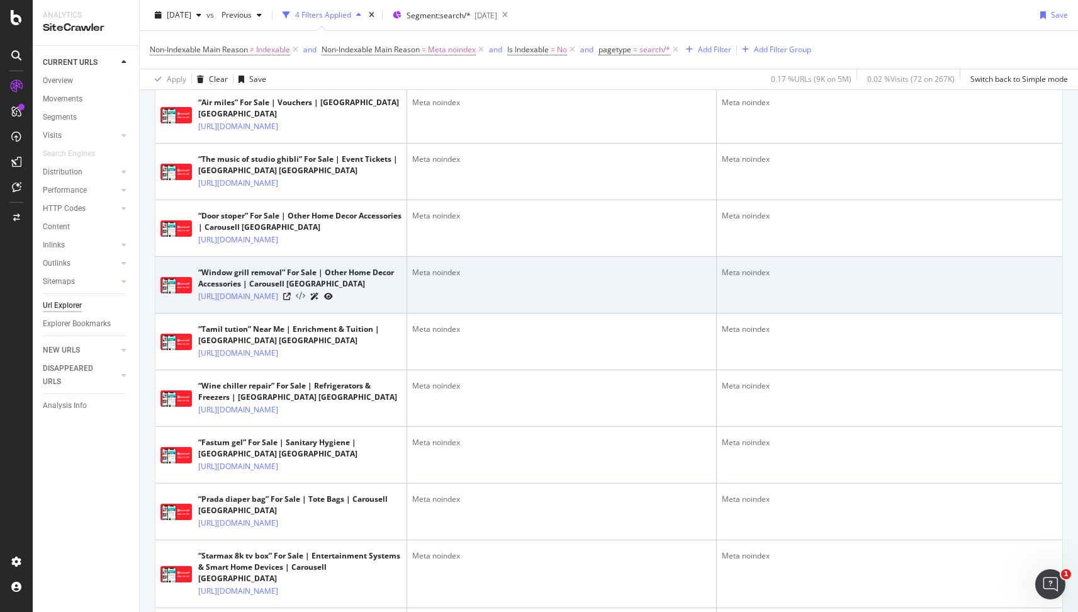
click at [305, 301] on icon at bounding box center [300, 296] width 9 height 9
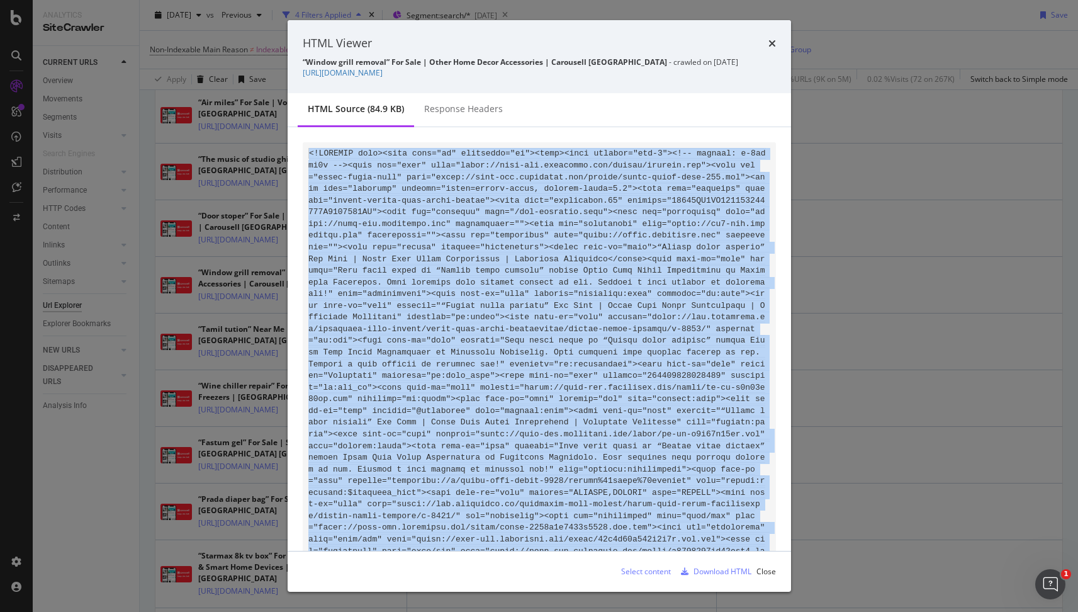
copy code "<!LOREMIP dolo><sita cons="ad" elitseddo="ei"><temp><inci utlabor="etd-8"><!-- …"
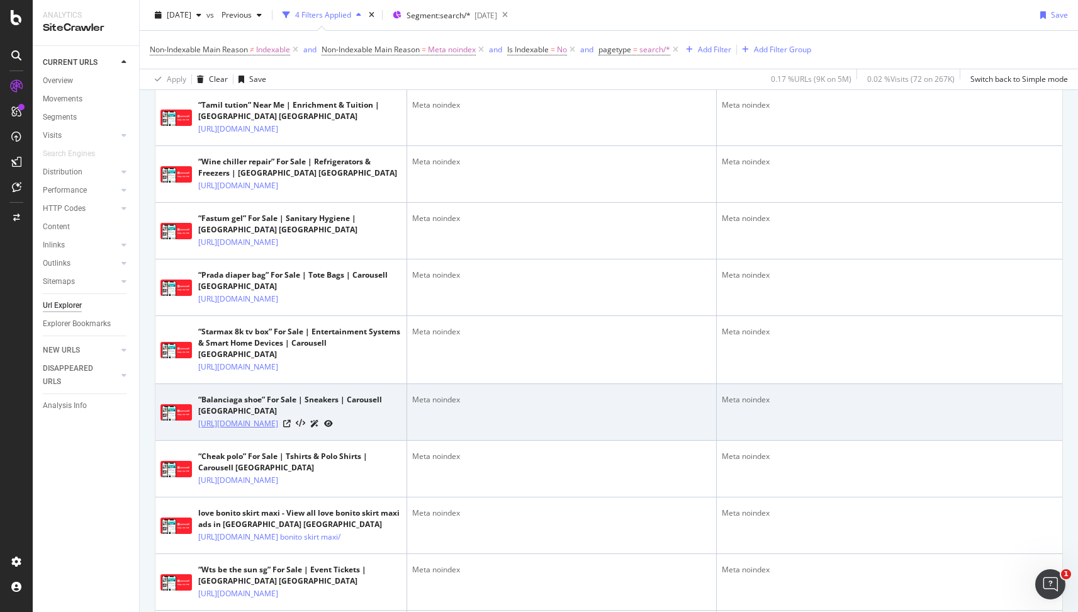
scroll to position [1301, 0]
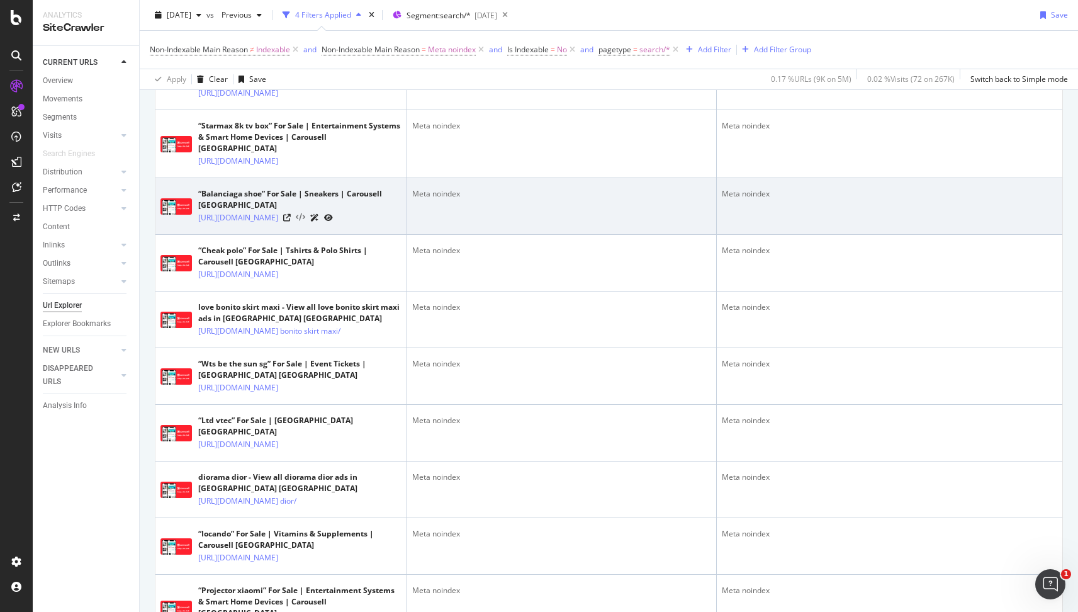
click at [305, 222] on icon at bounding box center [300, 217] width 9 height 9
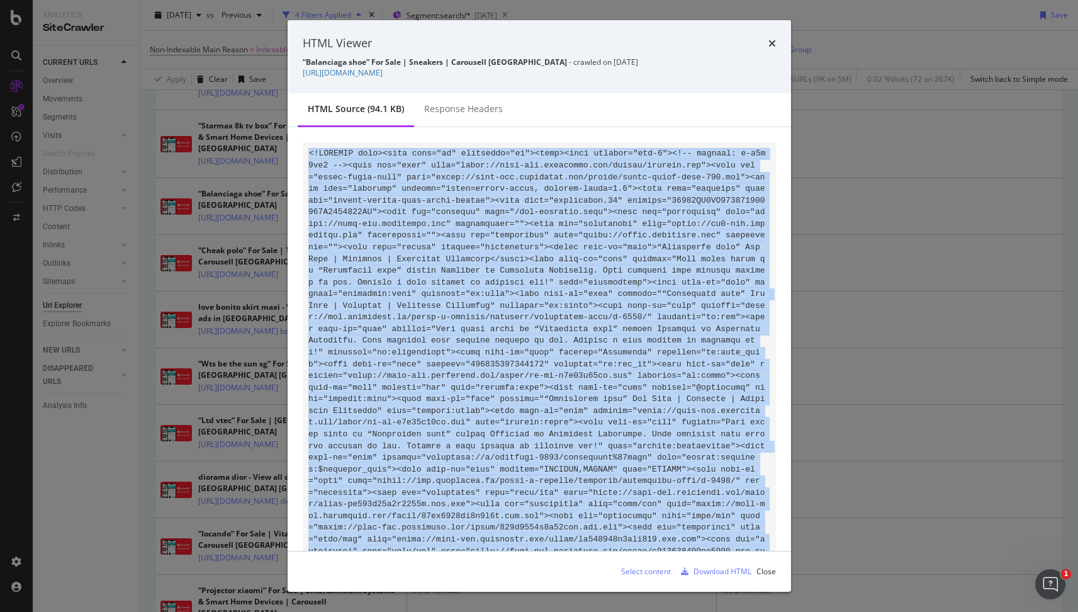
copy code "<!LOREMIP dolo><sita cons="ad" elitseddo="ei"><temp><inci utlabor="etd-1"><!-- …"
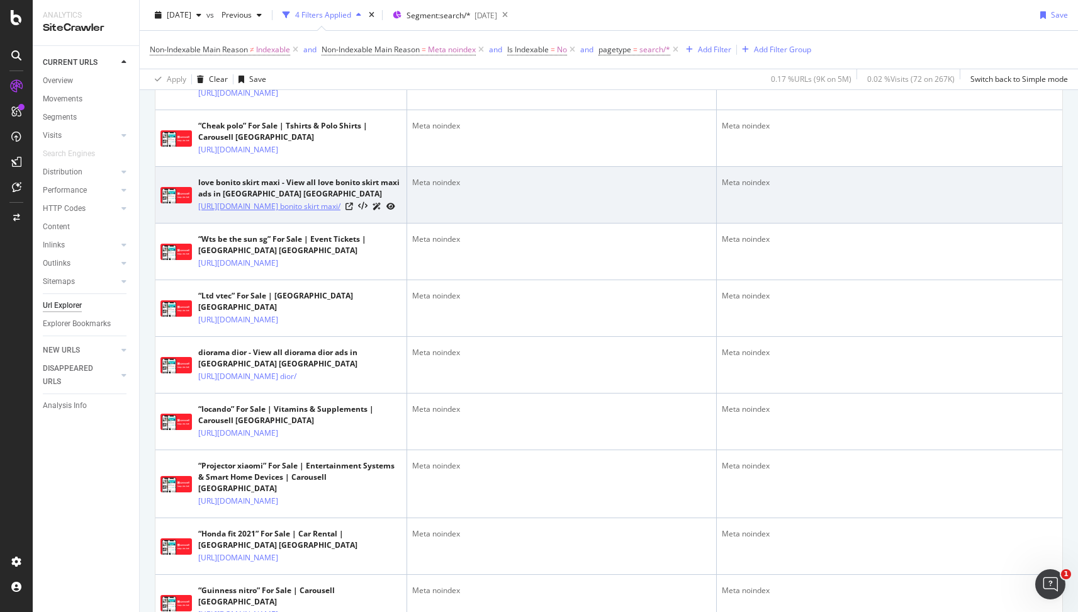
scroll to position [1484, 0]
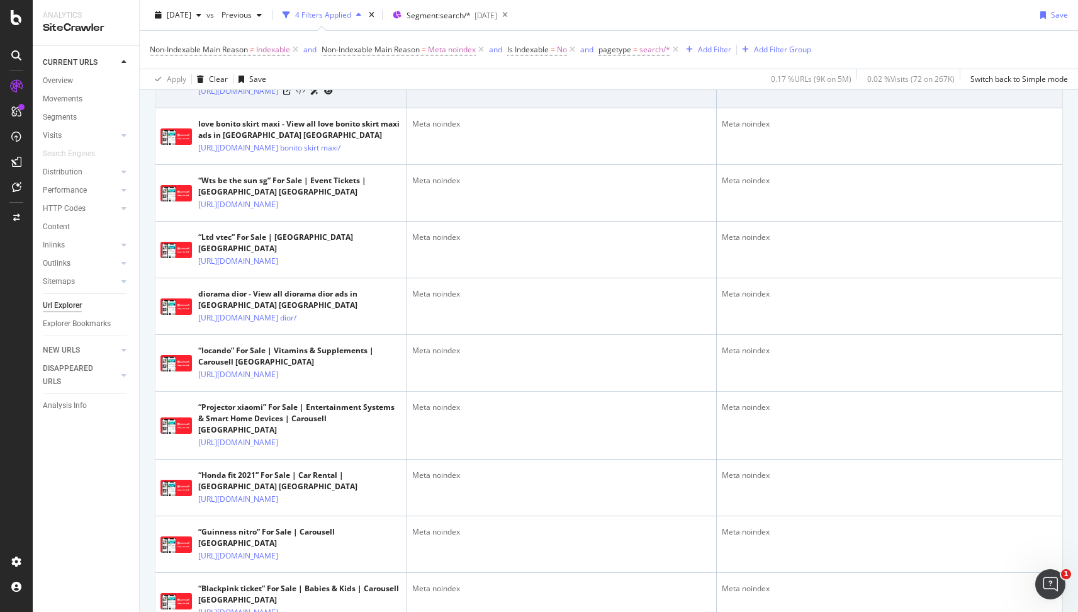
click at [305, 96] on icon at bounding box center [300, 91] width 9 height 9
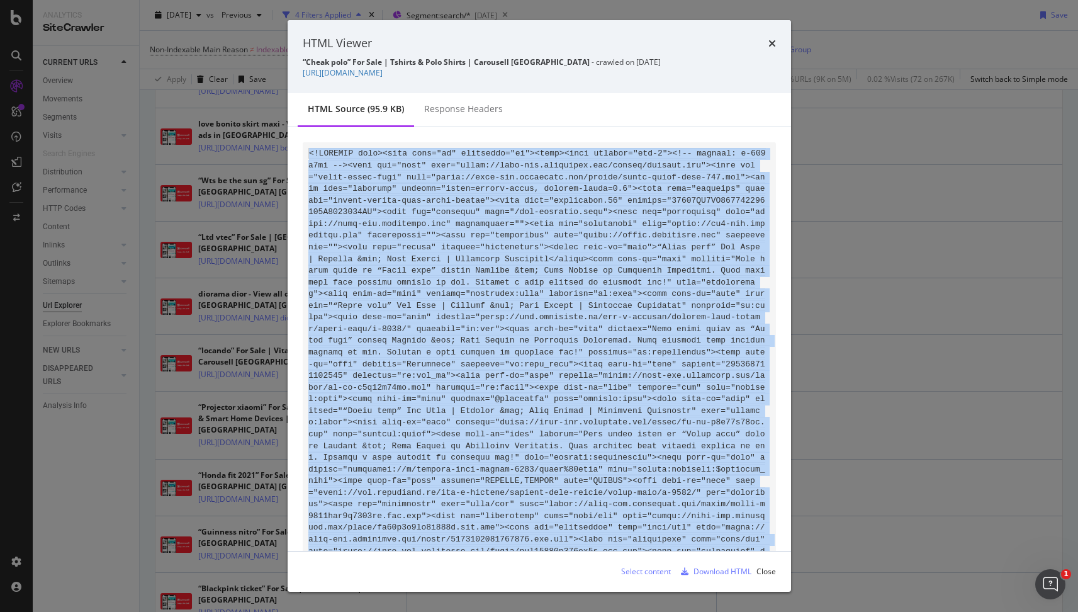
copy code "<!LOREMIP dolo><sita cons="ad" elitseddo="ei"><temp><inci utlabor="etd-6"><!-- …"
